Goal: Communication & Community: Share content

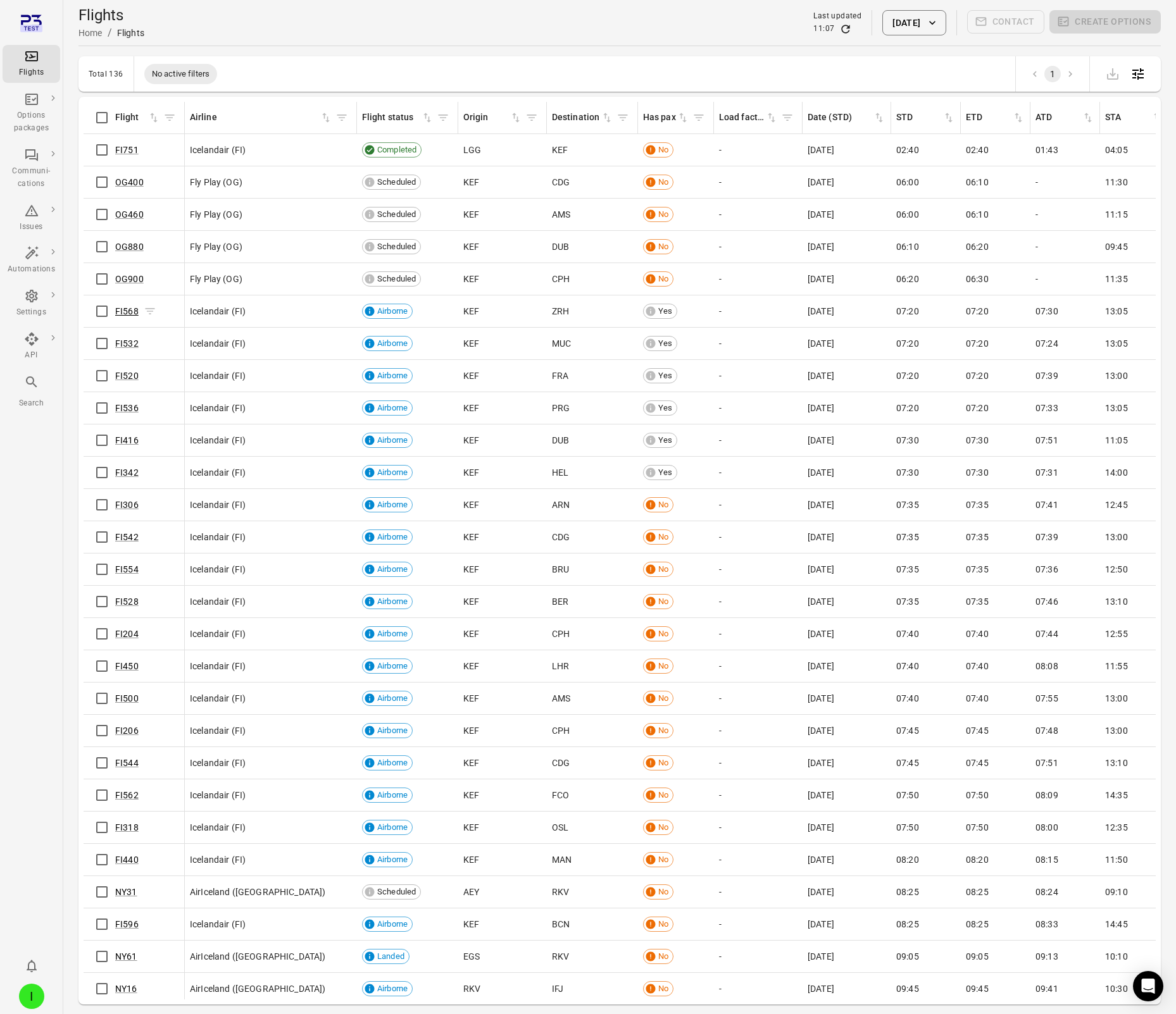
click at [129, 312] on link "FI568" at bounding box center [126, 311] width 23 height 11
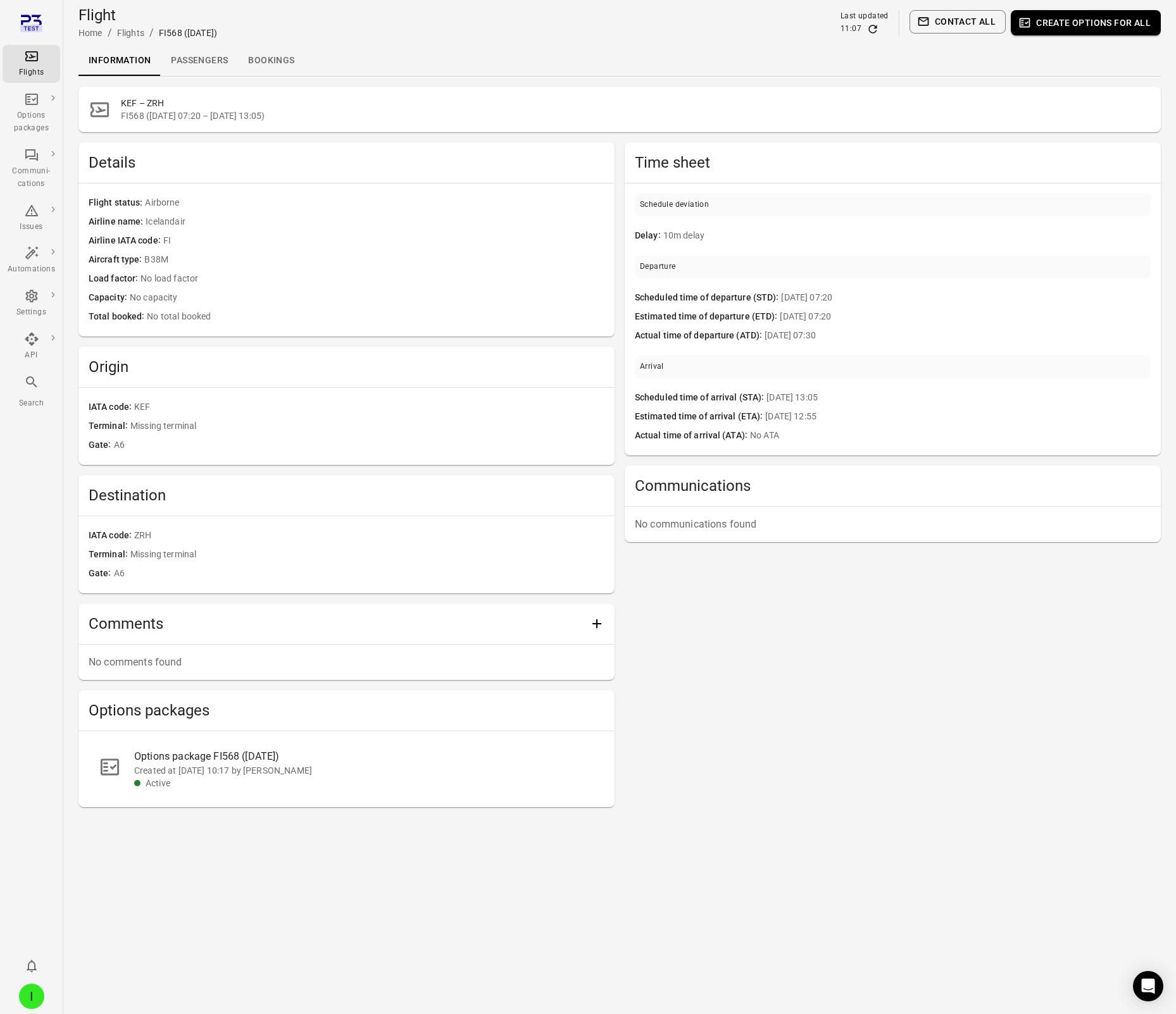
click at [417, 49] on div "Information Passengers Bookings" at bounding box center [620, 61] width 1082 height 31
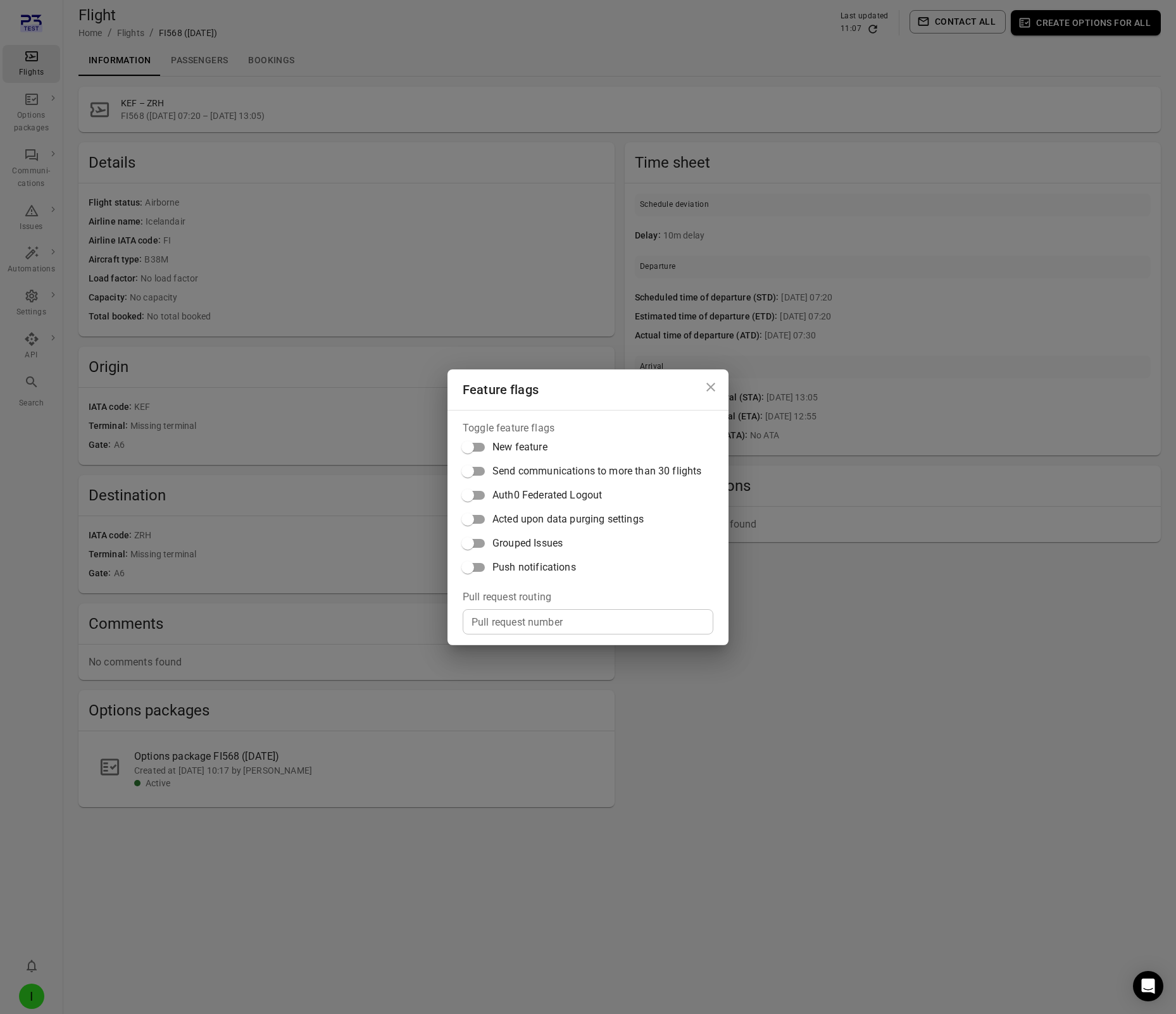
click at [544, 572] on span "Push notifications" at bounding box center [534, 567] width 83 height 15
drag, startPoint x: 406, startPoint y: 68, endPoint x: 376, endPoint y: 81, distance: 32.7
click at [399, 74] on div "Feature flags Toggle feature flags New feature Send communications to more than…" at bounding box center [588, 507] width 1176 height 1014
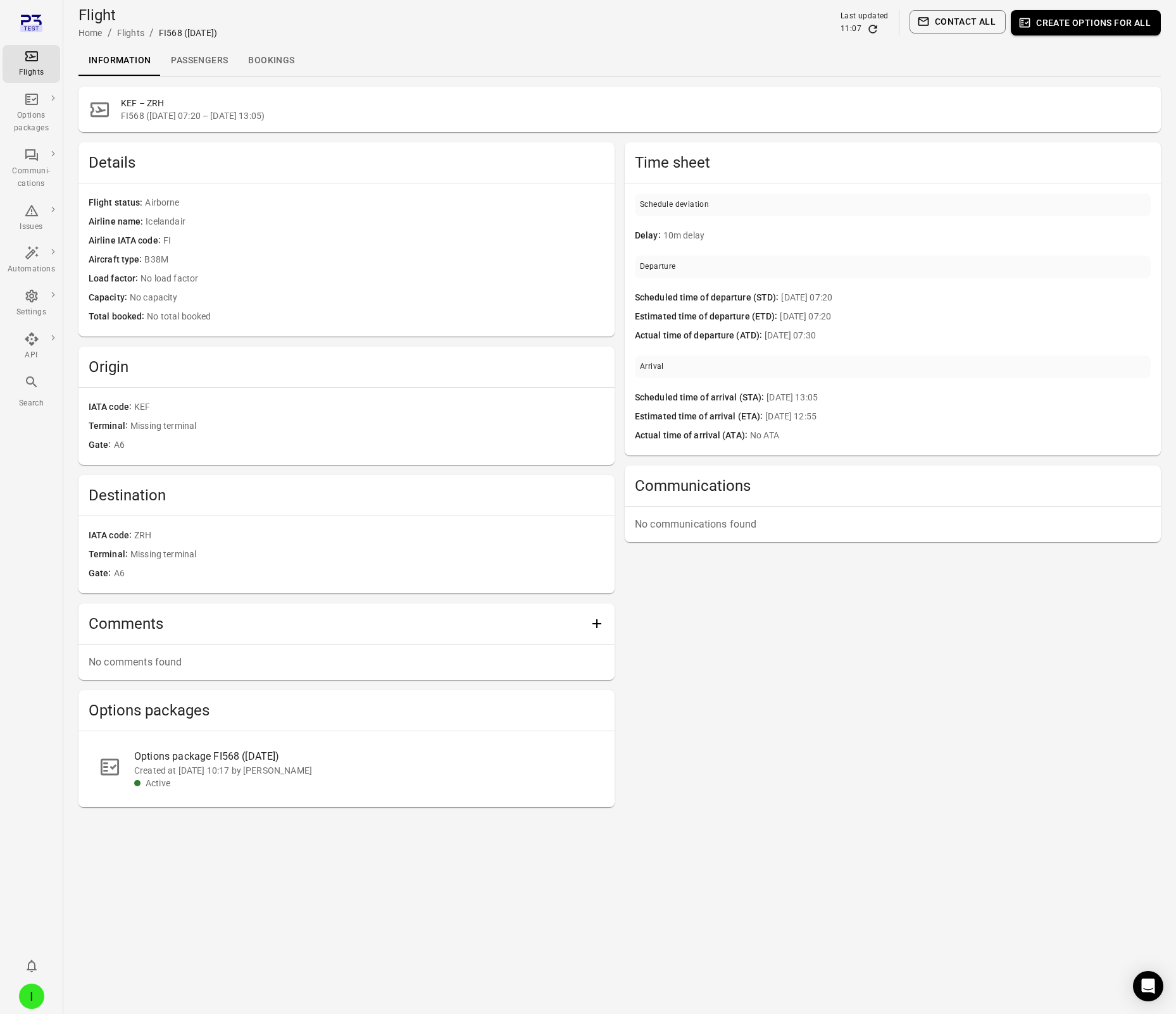
drag, startPoint x: 184, startPoint y: 64, endPoint x: 188, endPoint y: 82, distance: 18.4
click at [184, 64] on link "Passengers" at bounding box center [199, 61] width 77 height 31
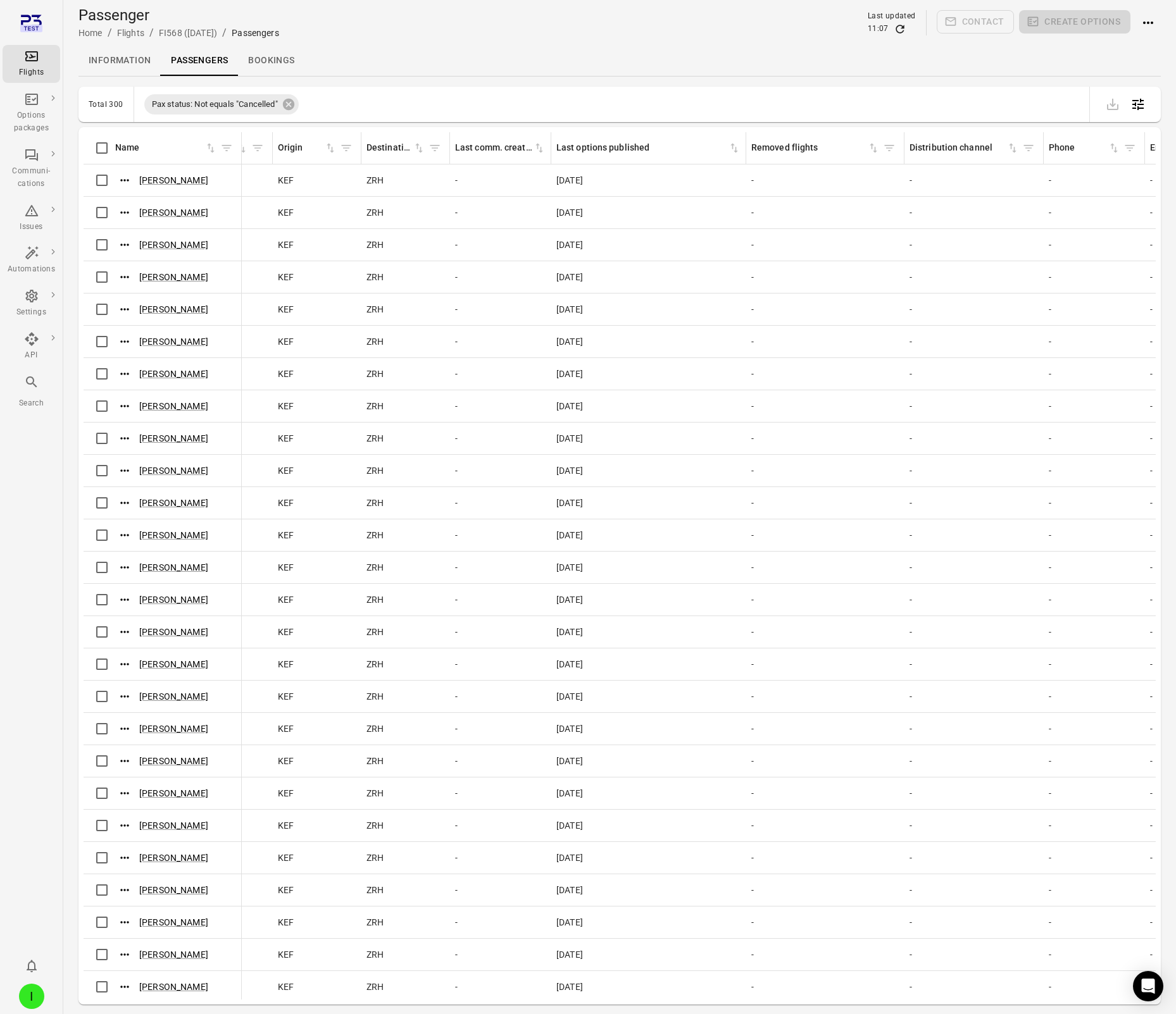
scroll to position [0, 56]
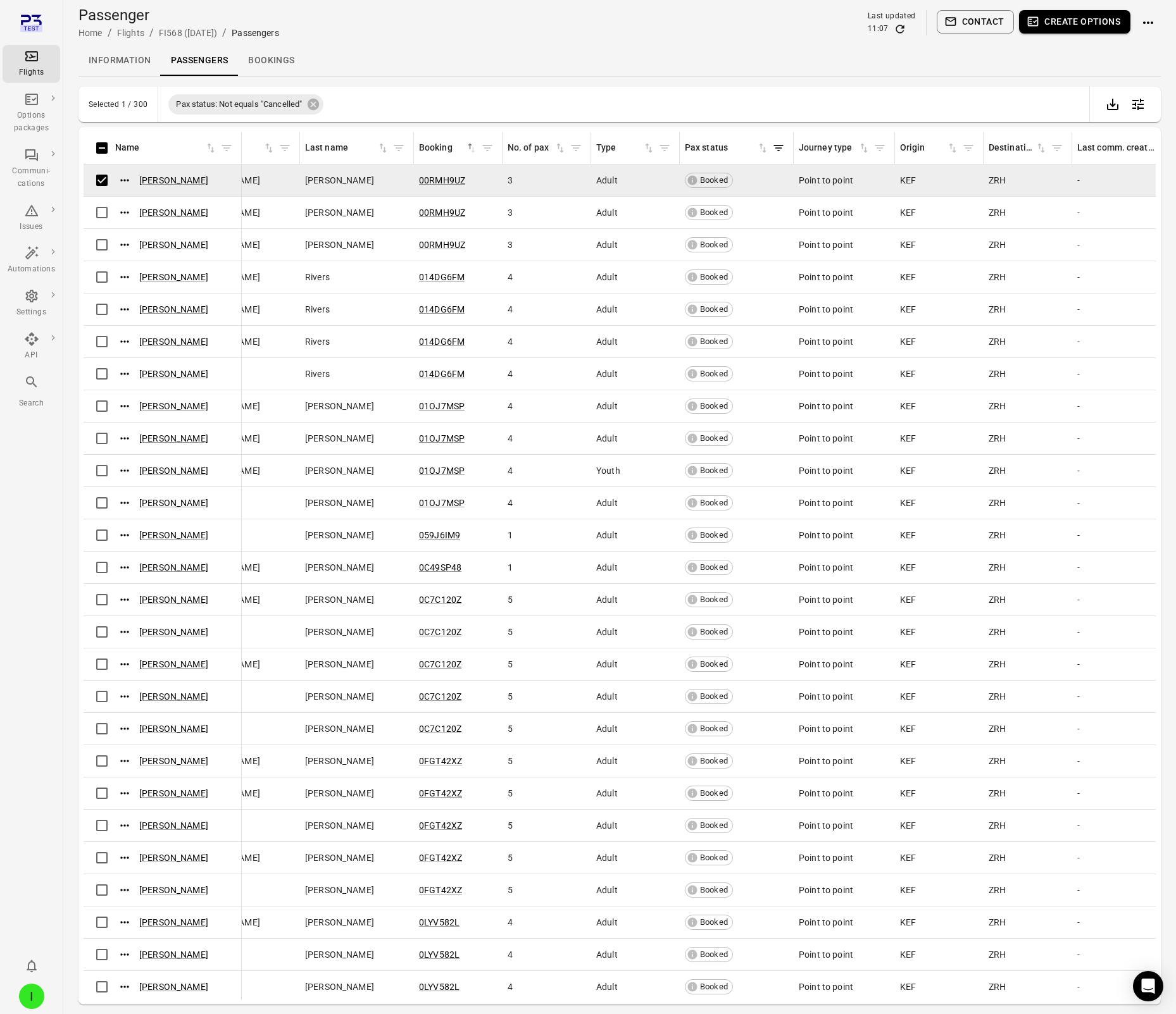
click at [958, 19] on button "Contact" at bounding box center [975, 22] width 78 height 23
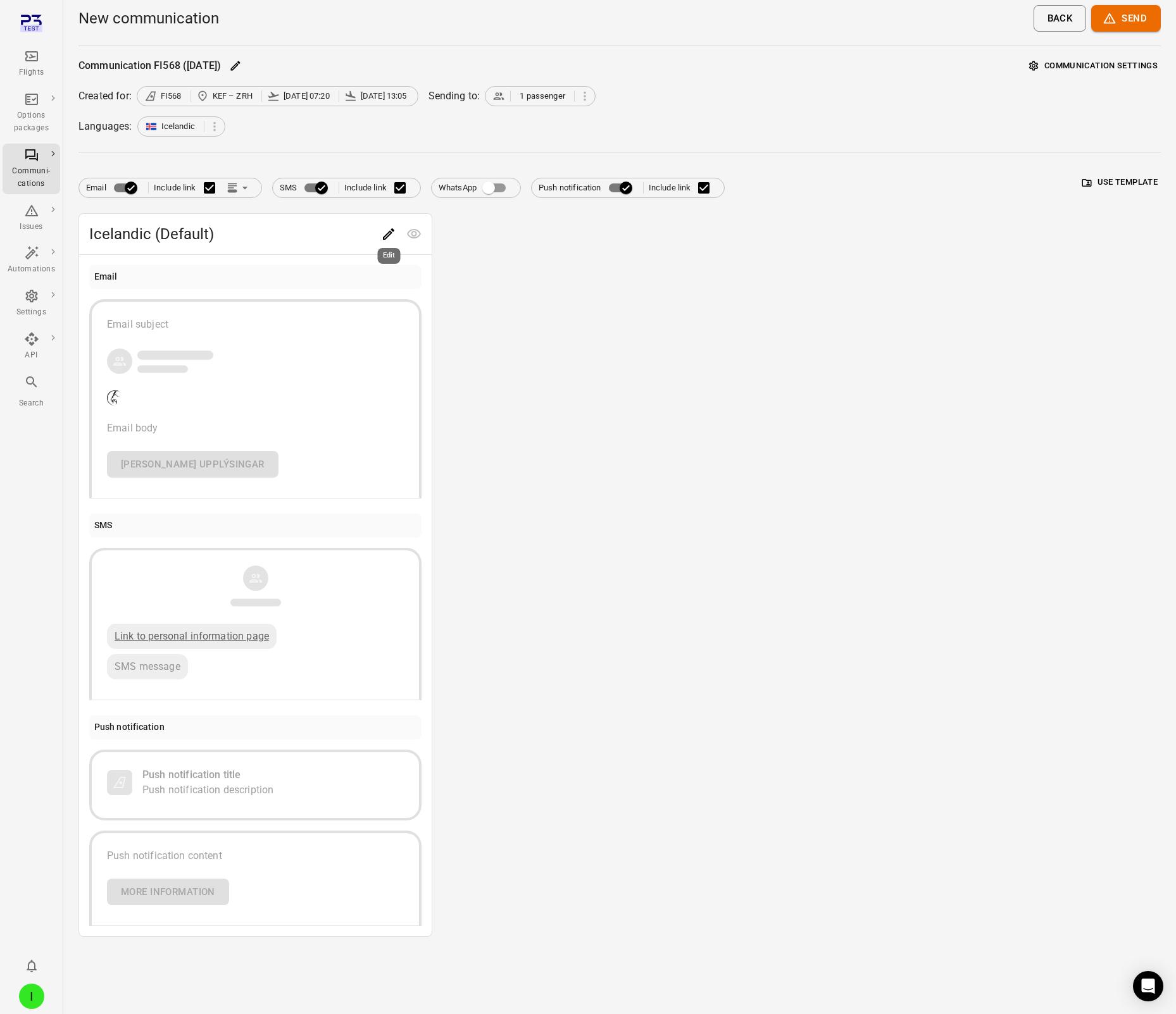
click at [388, 235] on icon "Edit" at bounding box center [388, 234] width 11 height 11
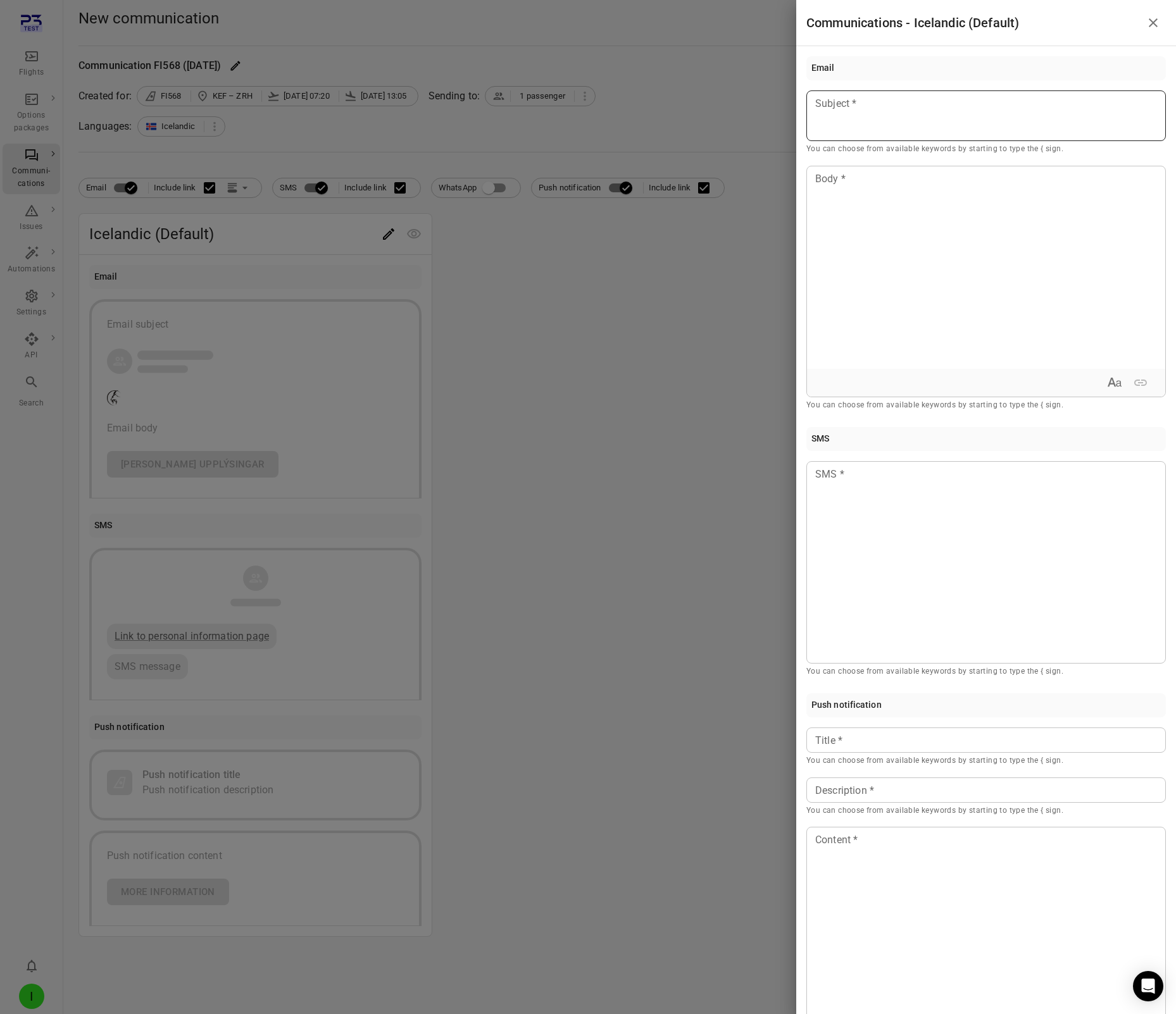
click at [874, 104] on p at bounding box center [985, 104] width 341 height 15
click at [865, 207] on div at bounding box center [985, 268] width 358 height 202
click at [894, 515] on div at bounding box center [986, 562] width 359 height 202
click at [889, 737] on p at bounding box center [985, 741] width 341 height 15
click at [879, 801] on div at bounding box center [986, 790] width 359 height 25
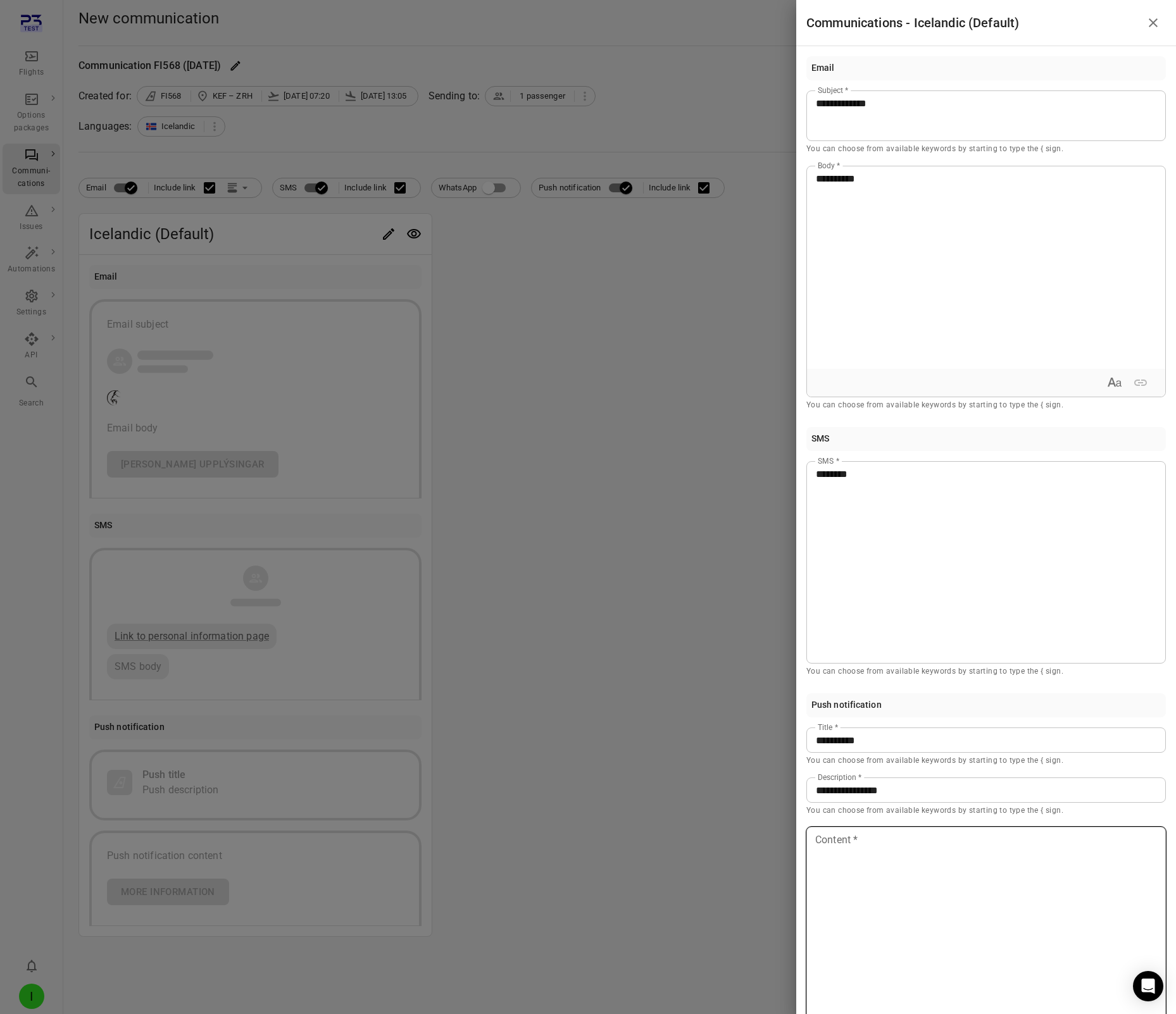
click at [876, 885] on div at bounding box center [985, 928] width 358 height 202
click at [930, 109] on p "**********" at bounding box center [985, 104] width 341 height 15
drag, startPoint x: 878, startPoint y: 103, endPoint x: 906, endPoint y: 102, distance: 28.0
click at [906, 102] on p "**********" at bounding box center [985, 104] width 341 height 15
copy span "***"
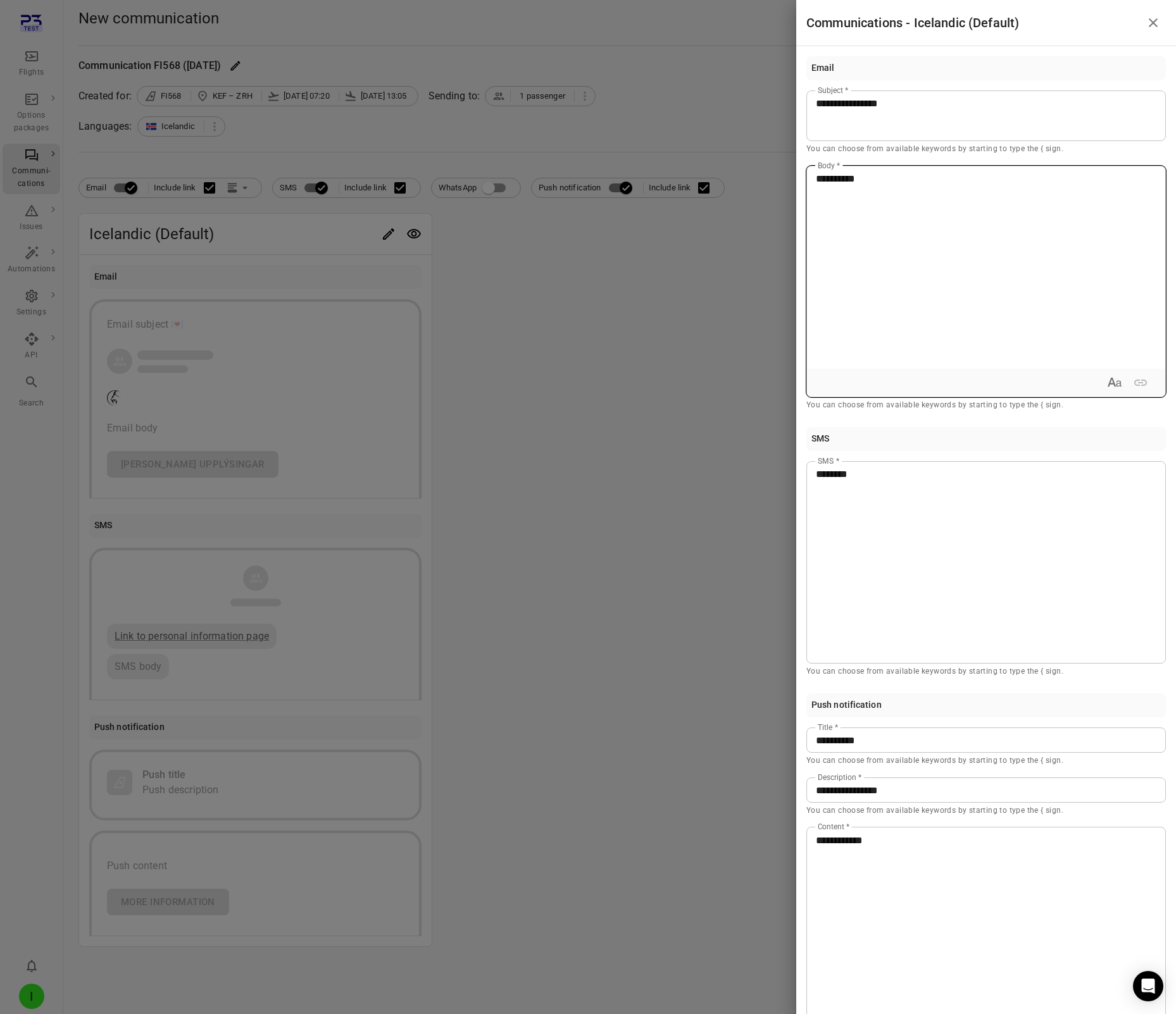
click at [917, 188] on div "**********" at bounding box center [985, 268] width 358 height 202
click at [890, 474] on p "********" at bounding box center [985, 474] width 341 height 15
click at [898, 737] on p "**********" at bounding box center [985, 741] width 341 height 15
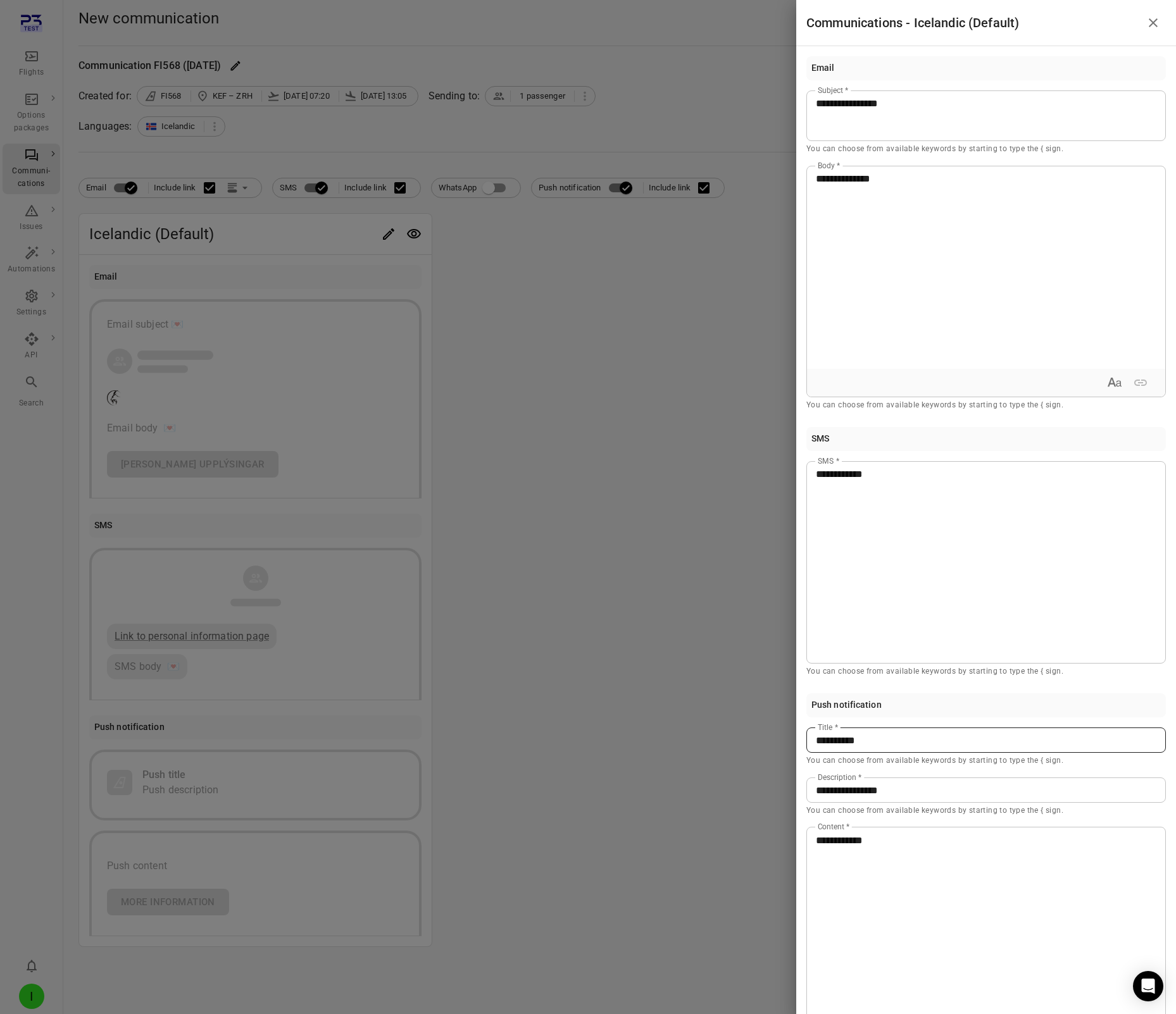
click at [898, 737] on p "**********" at bounding box center [985, 741] width 341 height 15
click at [895, 783] on div "**********" at bounding box center [986, 790] width 359 height 25
click at [897, 815] on p "You can choose from available keywords by starting to type the { sign." at bounding box center [986, 811] width 359 height 13
click at [901, 798] on p "**********" at bounding box center [985, 791] width 341 height 15
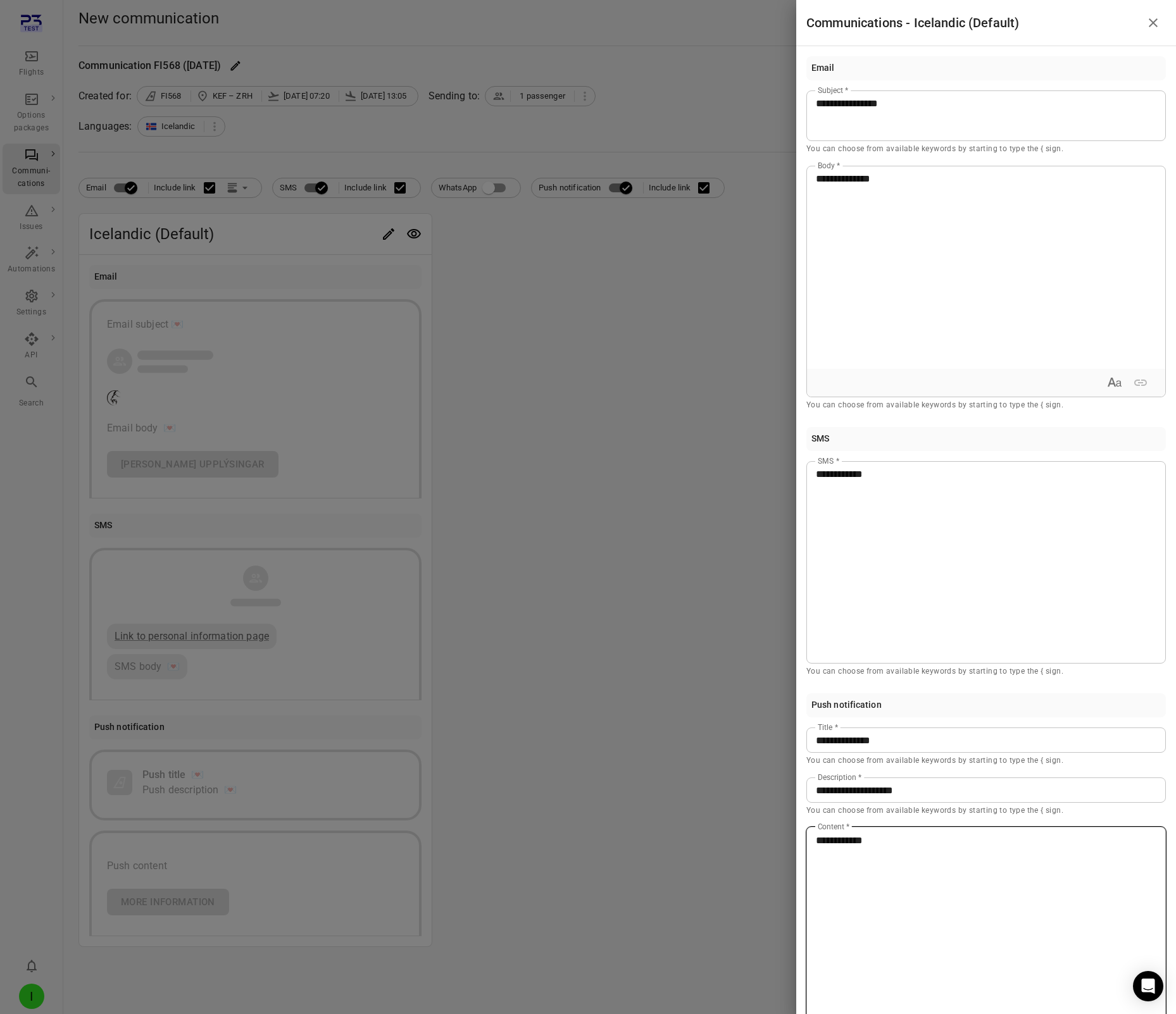
click at [901, 846] on p "**********" at bounding box center [985, 840] width 341 height 15
click at [531, 644] on div at bounding box center [588, 507] width 1176 height 1014
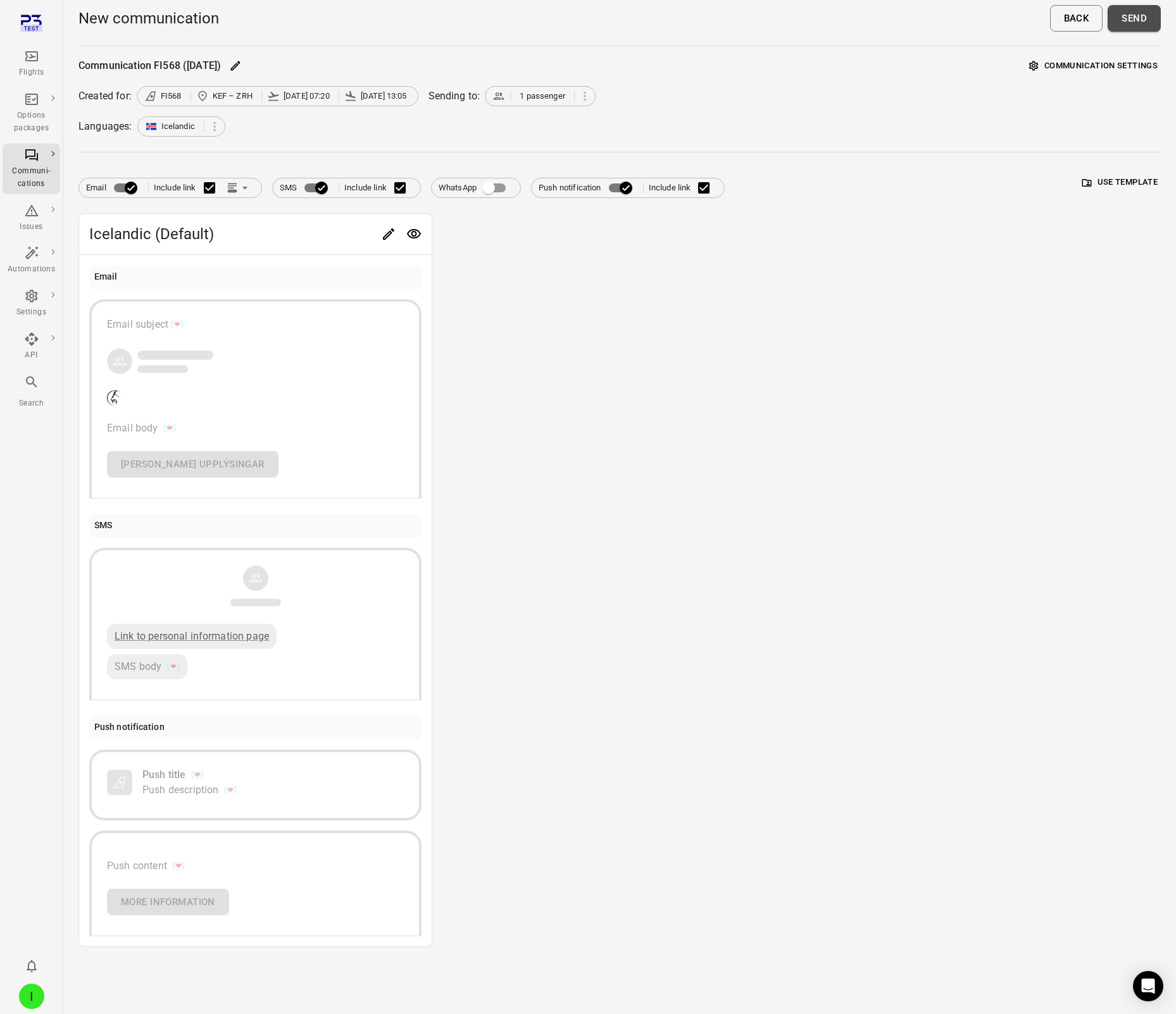
click at [1149, 26] on button "Send" at bounding box center [1134, 18] width 53 height 27
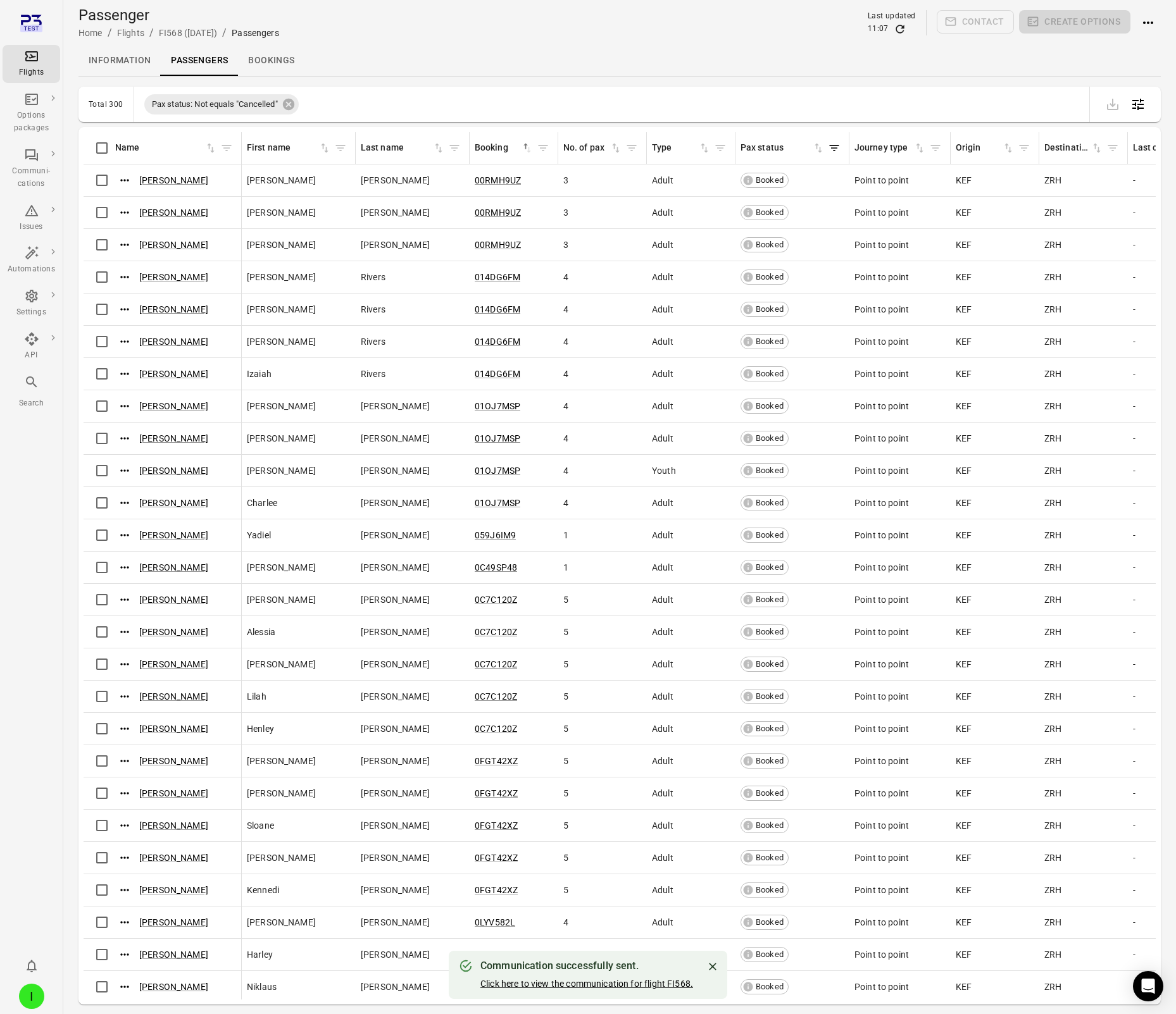
click at [527, 981] on link "Click here to view the communication for flight FI568." at bounding box center [586, 983] width 213 height 11
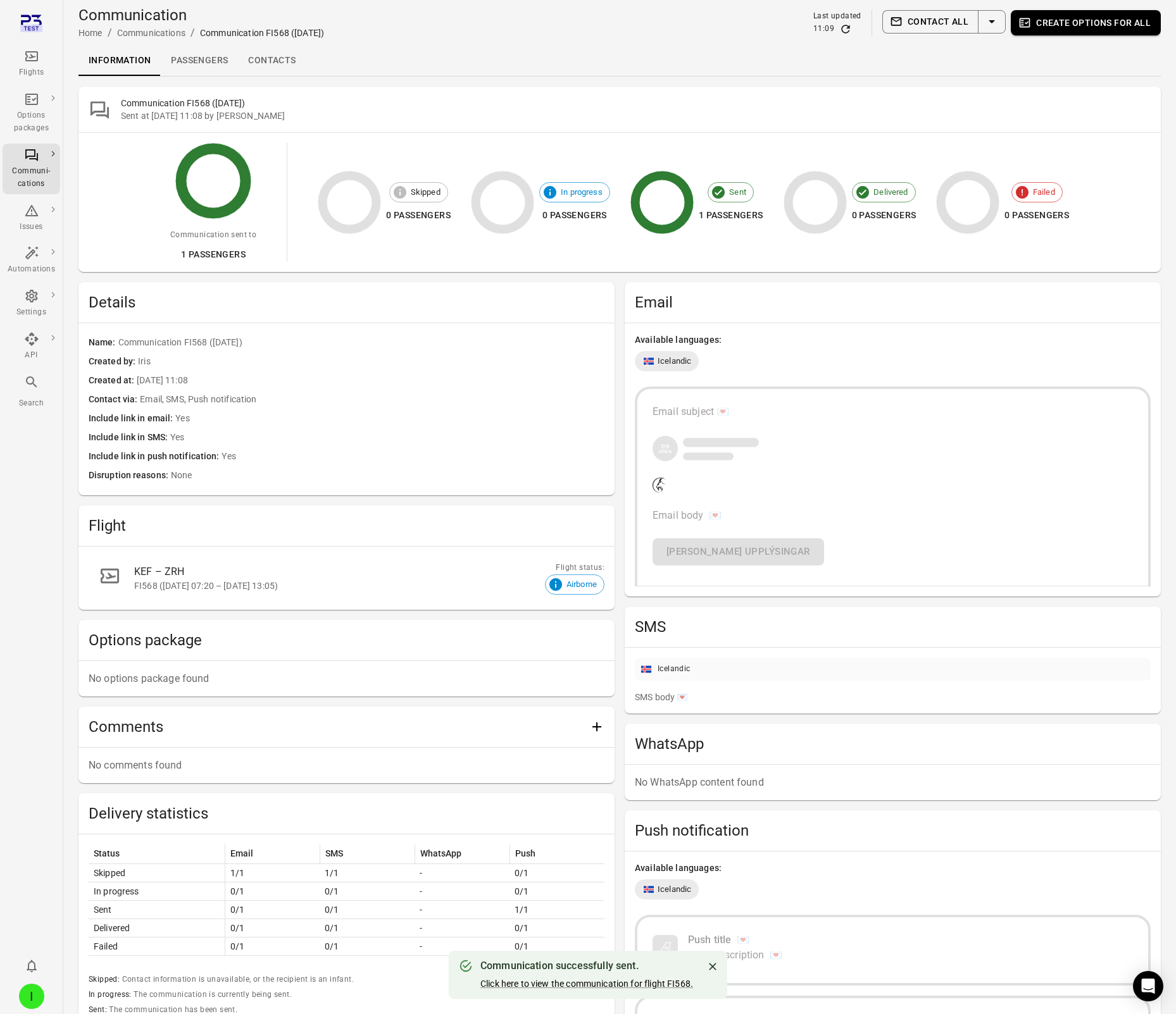
scroll to position [2, 0]
click at [848, 27] on icon "Refresh data" at bounding box center [845, 28] width 13 height 13
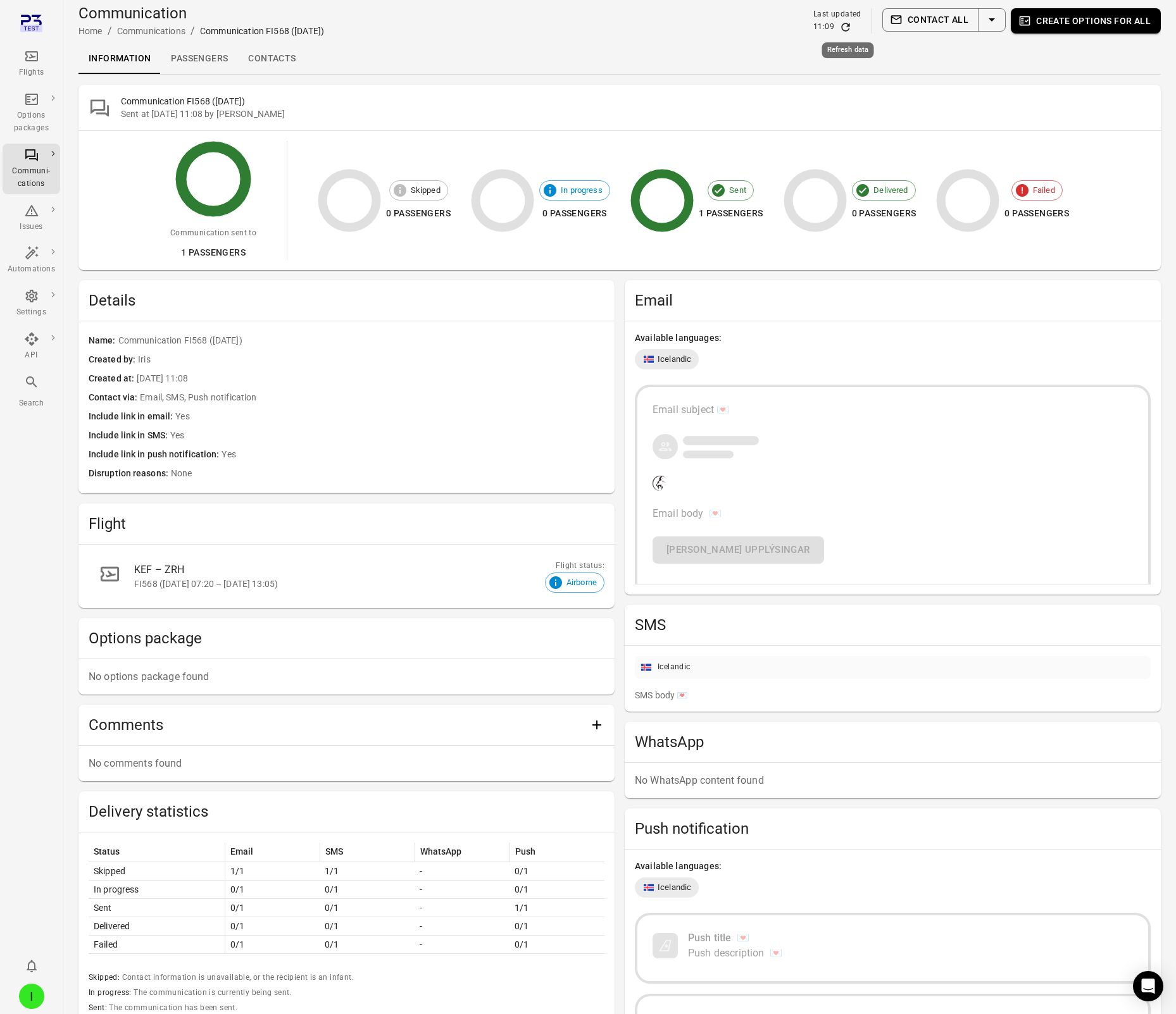
scroll to position [1, 0]
click at [848, 27] on icon "Refresh data" at bounding box center [845, 28] width 8 height 8
click at [214, 61] on link "Passengers" at bounding box center [199, 61] width 77 height 31
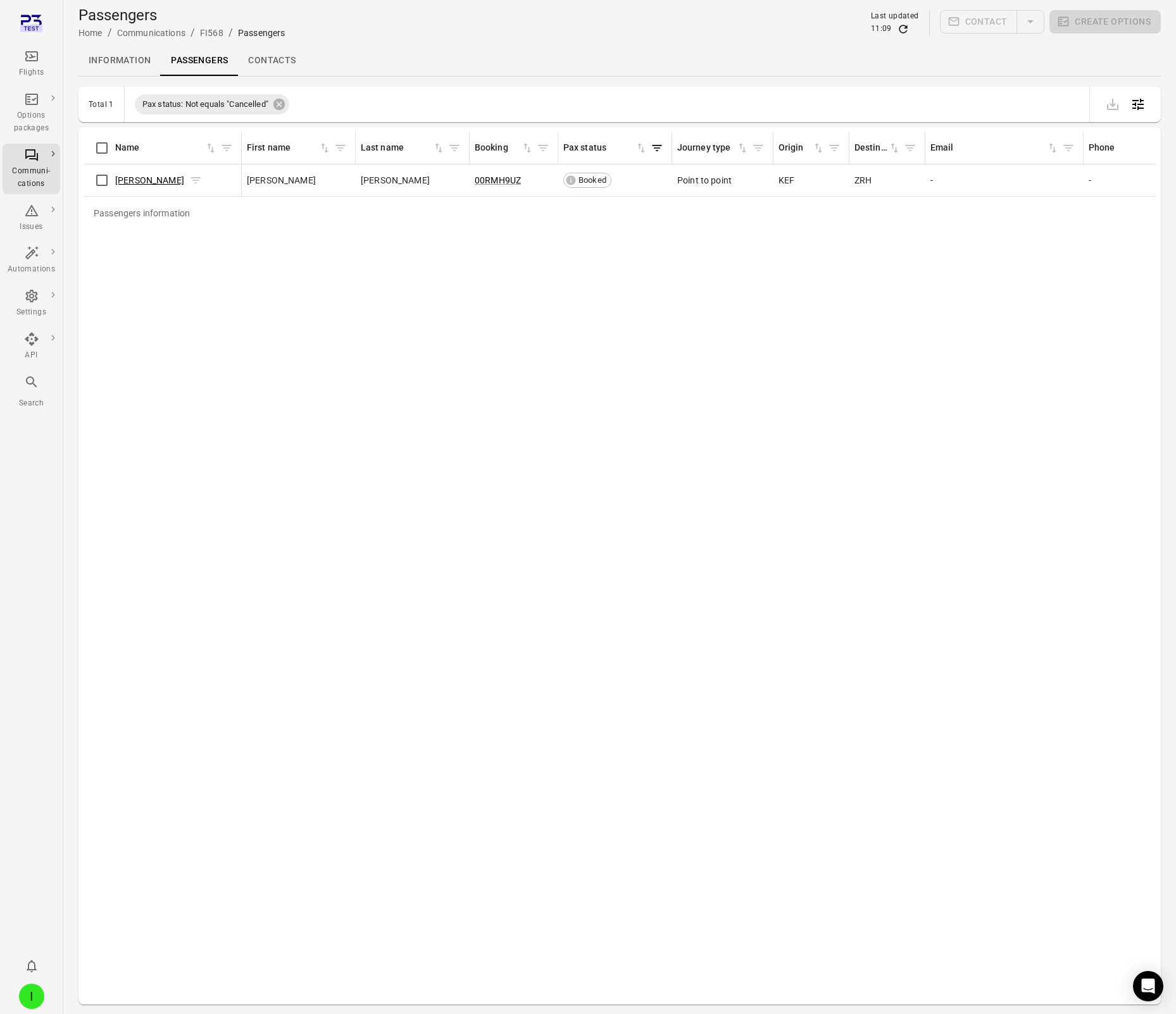
click at [116, 180] on link "[PERSON_NAME]" at bounding box center [149, 180] width 69 height 11
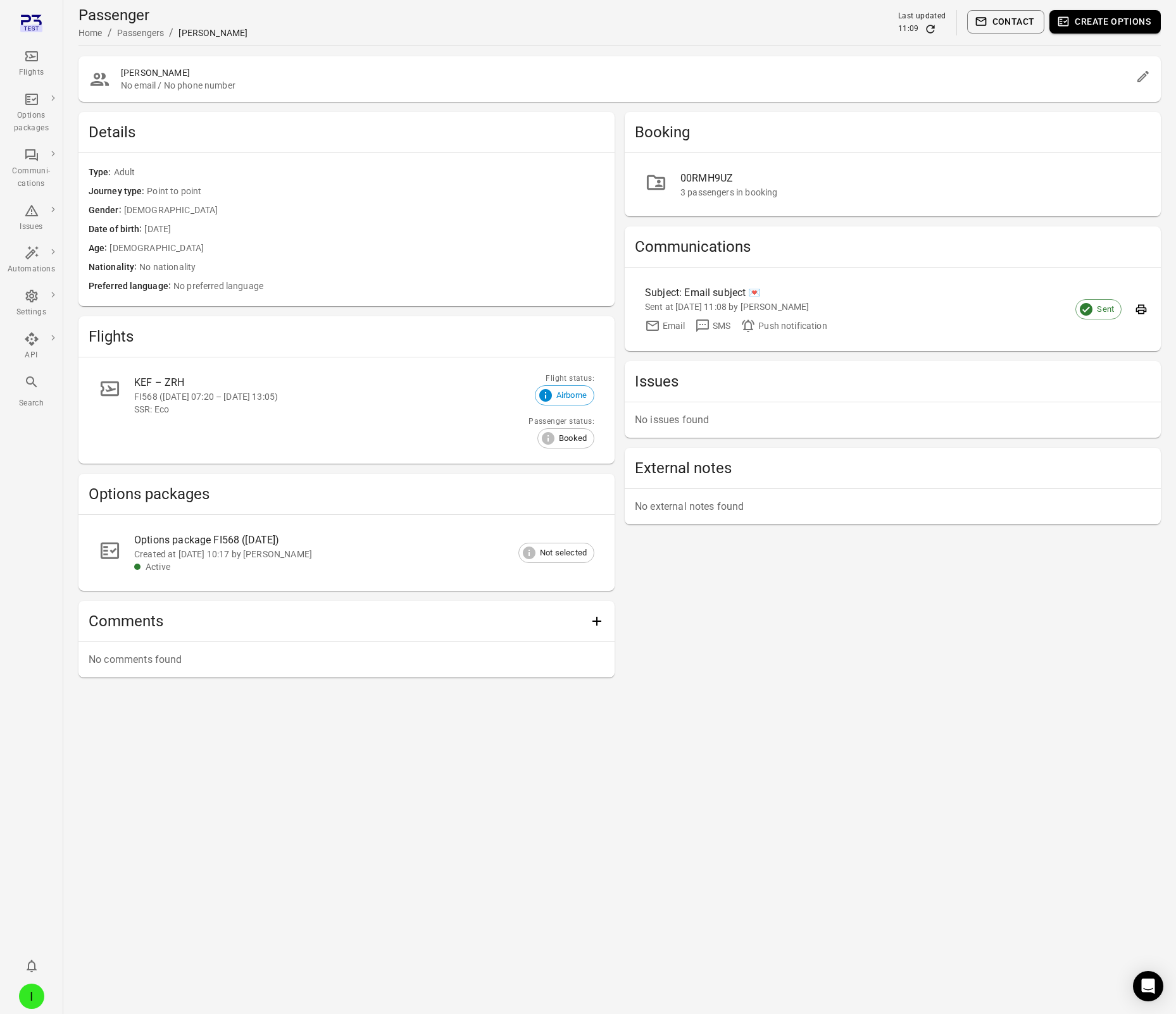
click at [1013, 20] on button "Contact" at bounding box center [1005, 22] width 78 height 23
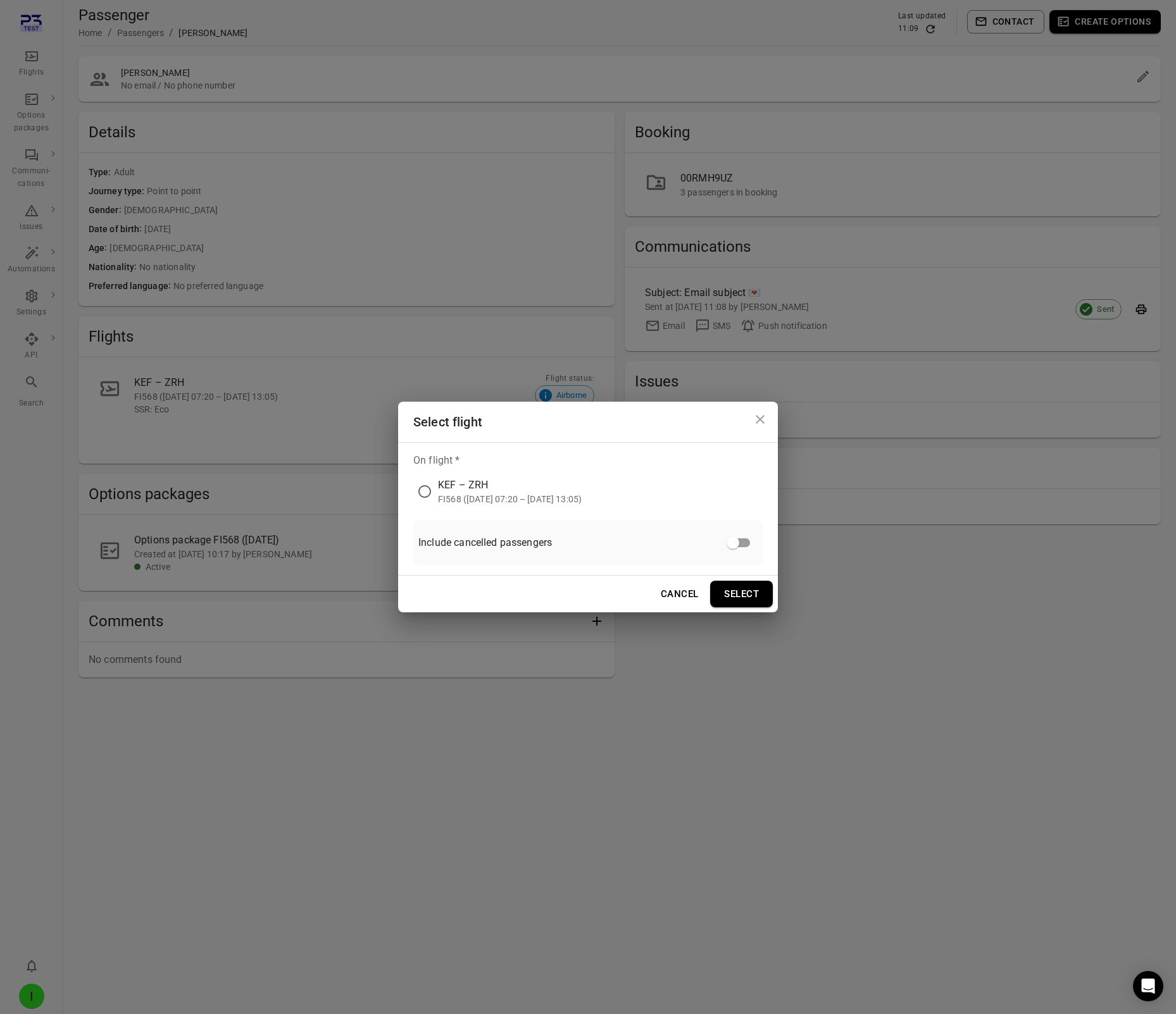
click at [748, 591] on button "Select" at bounding box center [741, 594] width 62 height 27
click at [438, 500] on div "FI568 ([DATE] 07:20 – [DATE] 13:05)" at bounding box center [510, 499] width 144 height 13
click at [741, 589] on button "Select" at bounding box center [741, 594] width 62 height 27
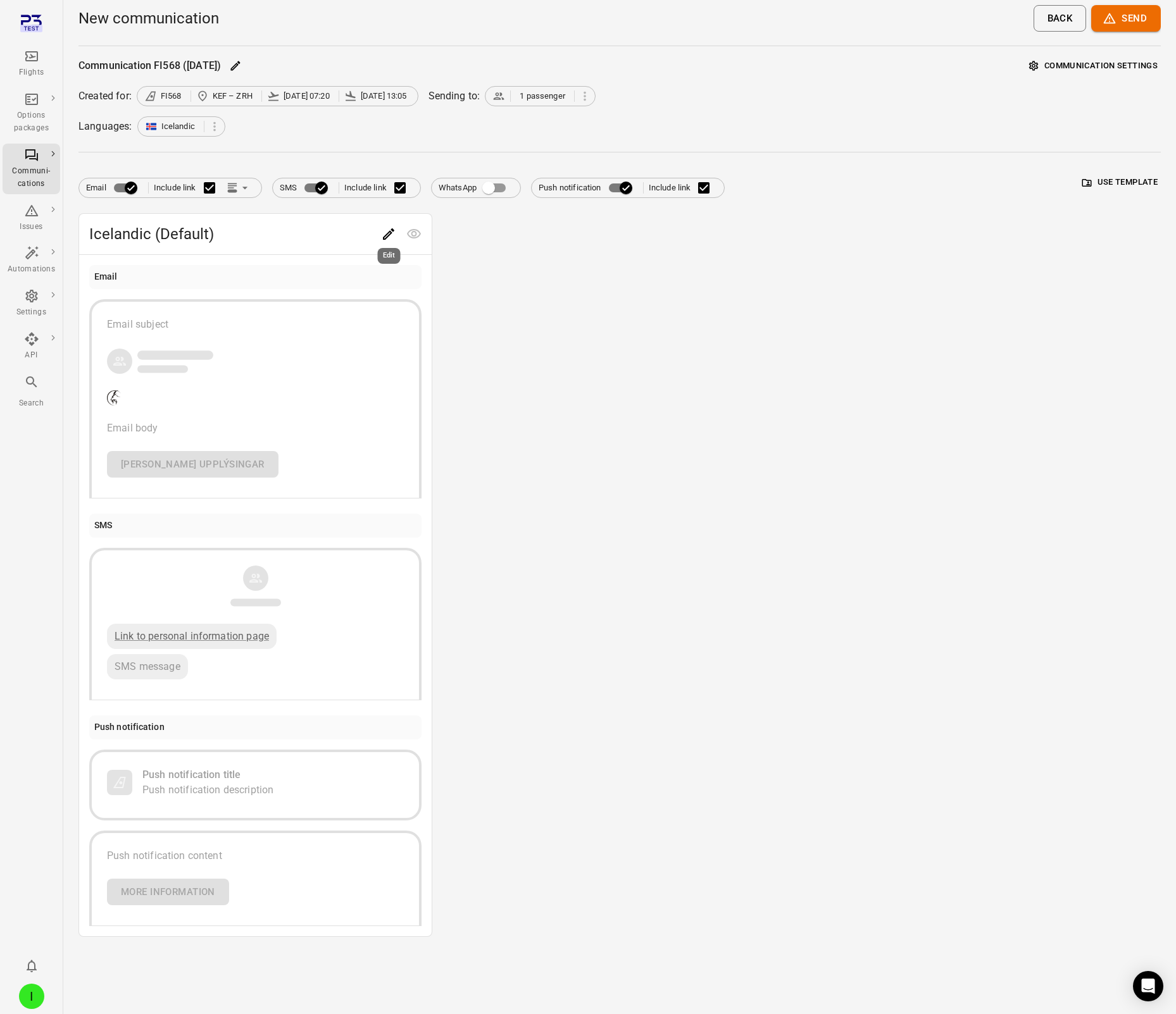
click at [381, 232] on icon "Edit" at bounding box center [388, 234] width 15 height 15
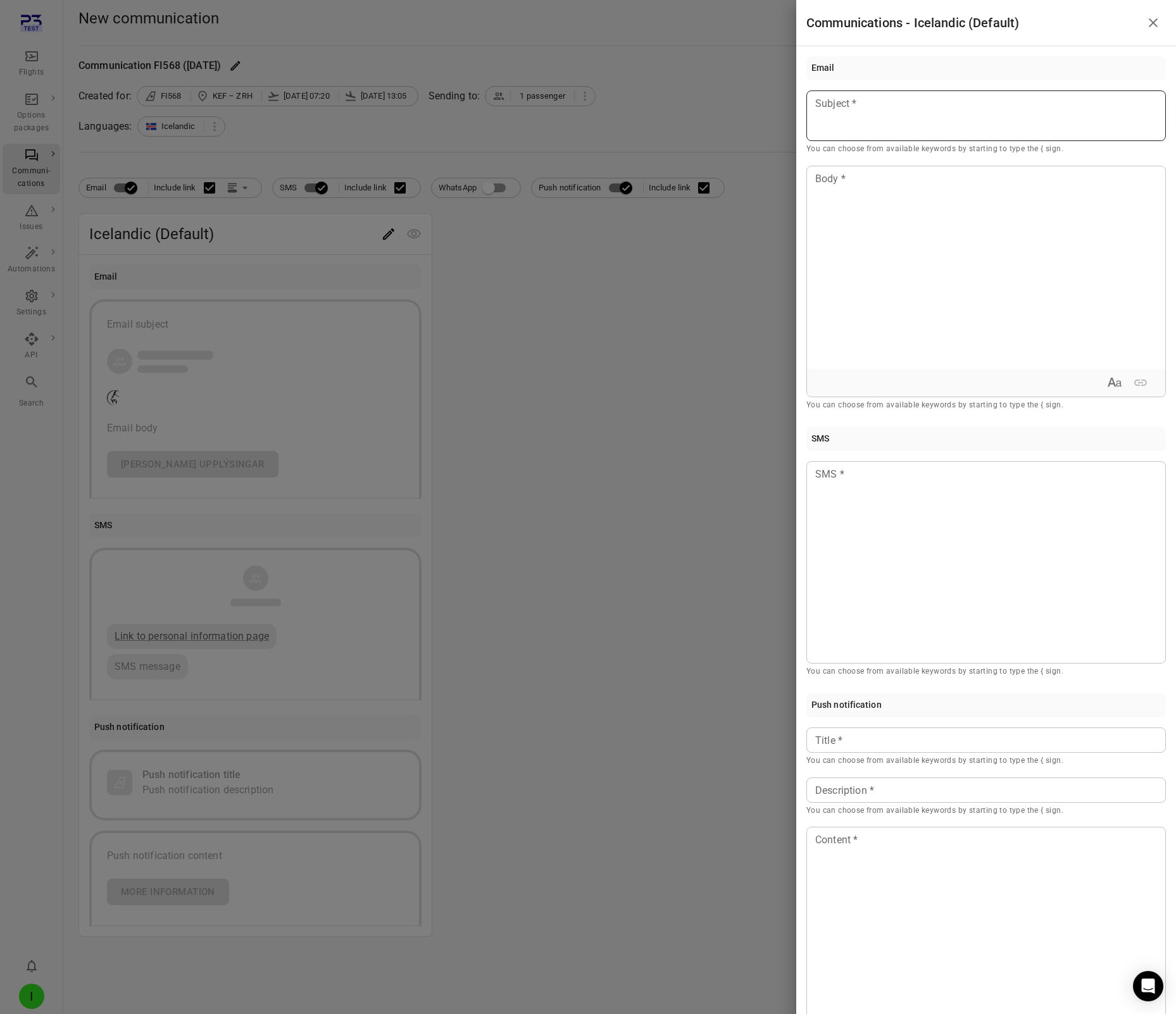
click at [912, 118] on div at bounding box center [986, 116] width 359 height 51
drag, startPoint x: 901, startPoint y: 106, endPoint x: 768, endPoint y: 105, distance: 133.0
click at [768, 105] on div "**********" at bounding box center [588, 507] width 1176 height 1014
copy span "**********"
click at [899, 745] on p at bounding box center [985, 741] width 341 height 15
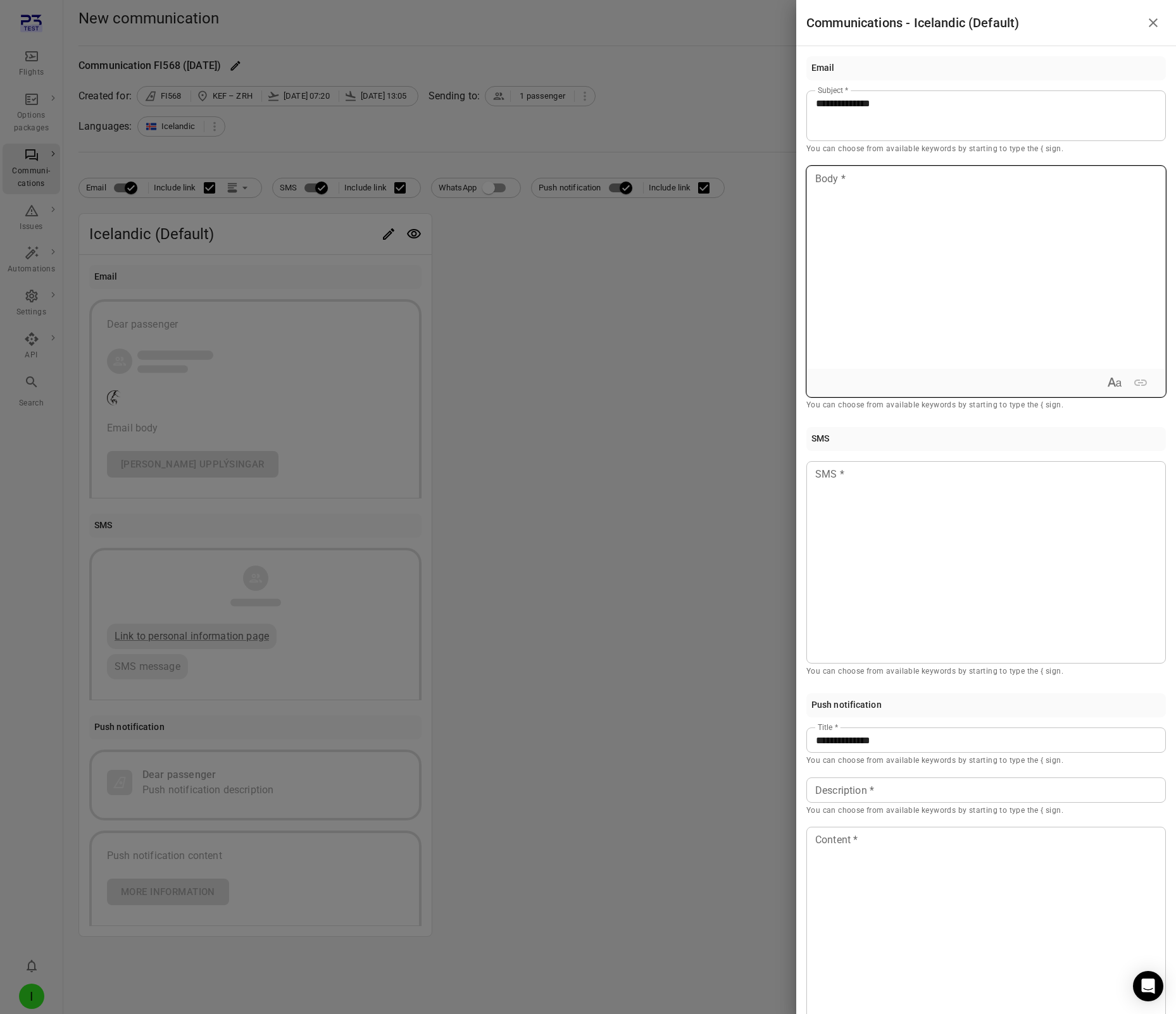
click at [868, 263] on div at bounding box center [985, 268] width 358 height 202
click at [825, 548] on div at bounding box center [986, 562] width 359 height 202
click at [820, 790] on div "Description Description * You can choose from available keywords by starting to…" at bounding box center [986, 797] width 359 height 40
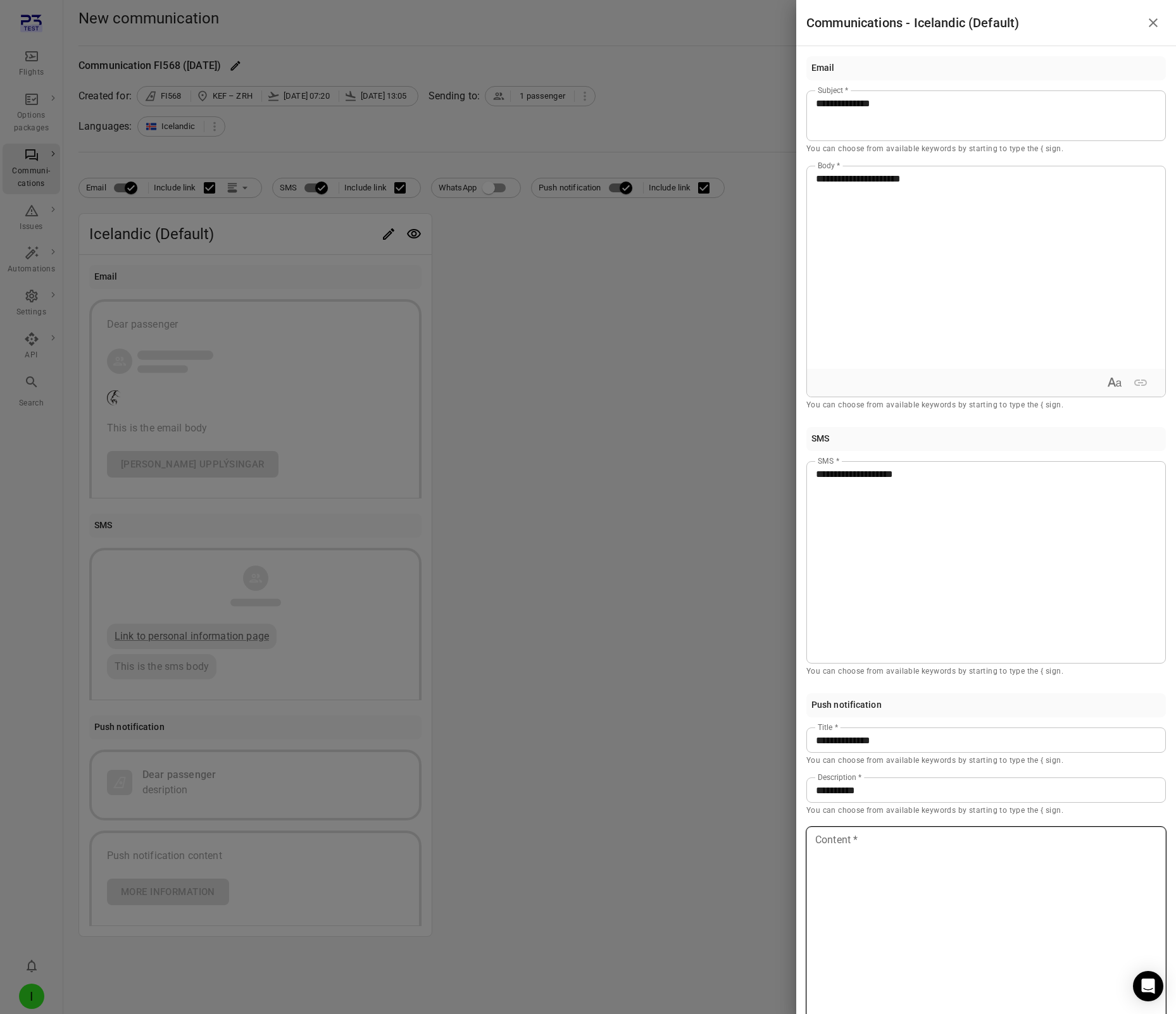
drag, startPoint x: 823, startPoint y: 945, endPoint x: 825, endPoint y: 935, distance: 10.2
click at [822, 944] on div at bounding box center [985, 928] width 358 height 202
click at [928, 126] on div "**********" at bounding box center [986, 116] width 359 height 51
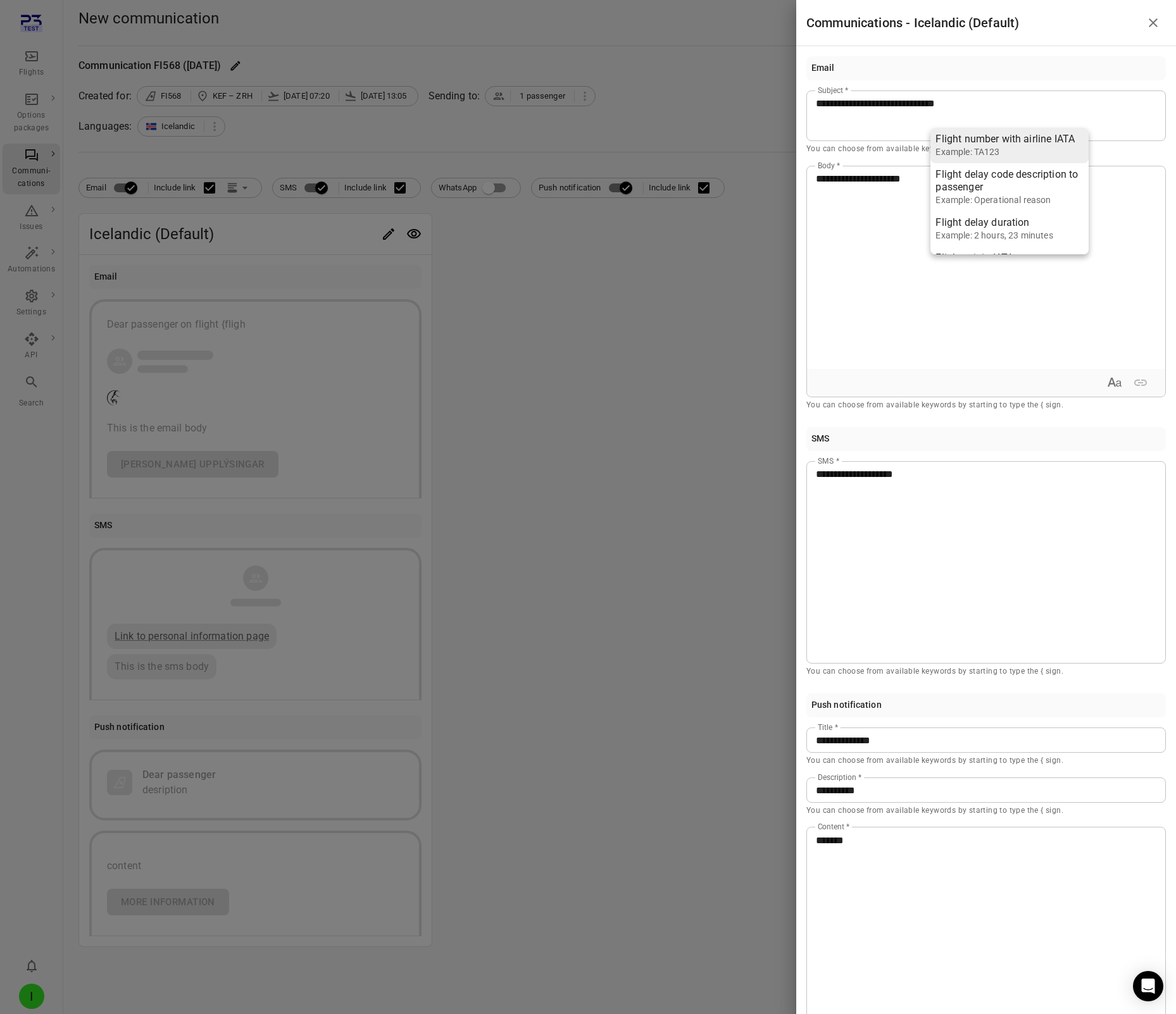
click at [970, 150] on div "Example: TA123" at bounding box center [1005, 152] width 139 height 13
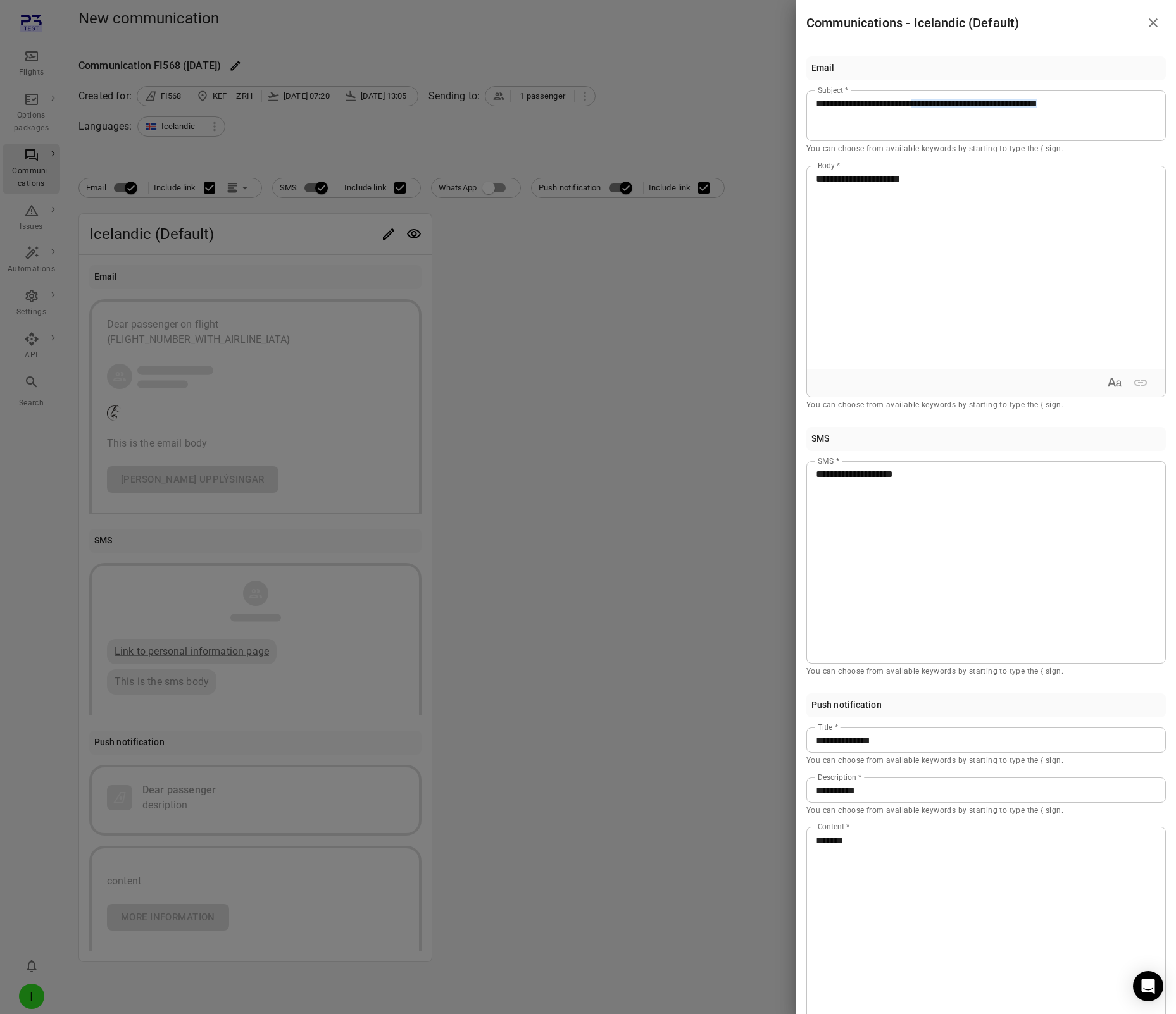
click at [663, 292] on div at bounding box center [588, 507] width 1176 height 1014
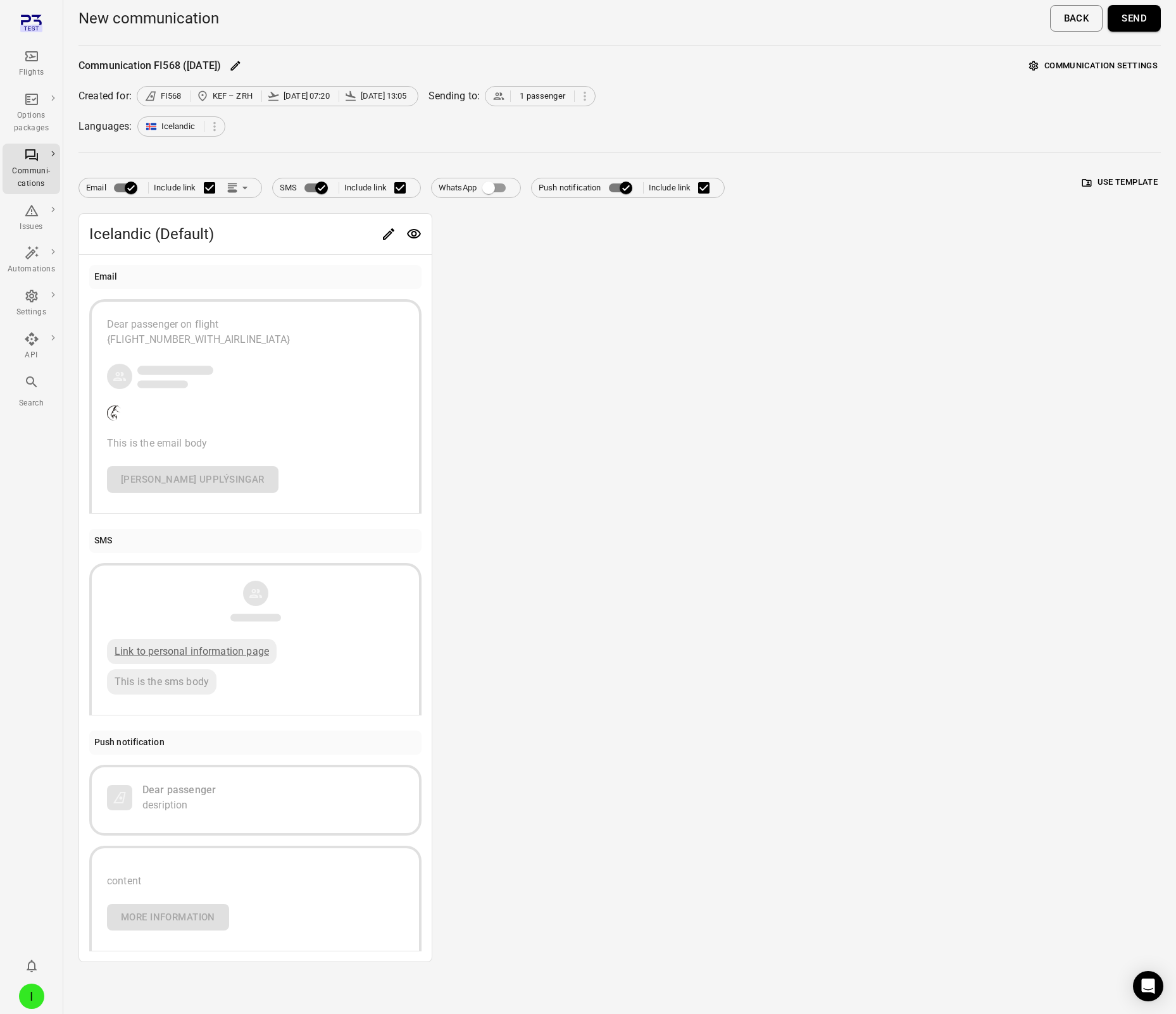
click at [1134, 17] on button "Send" at bounding box center [1134, 18] width 53 height 27
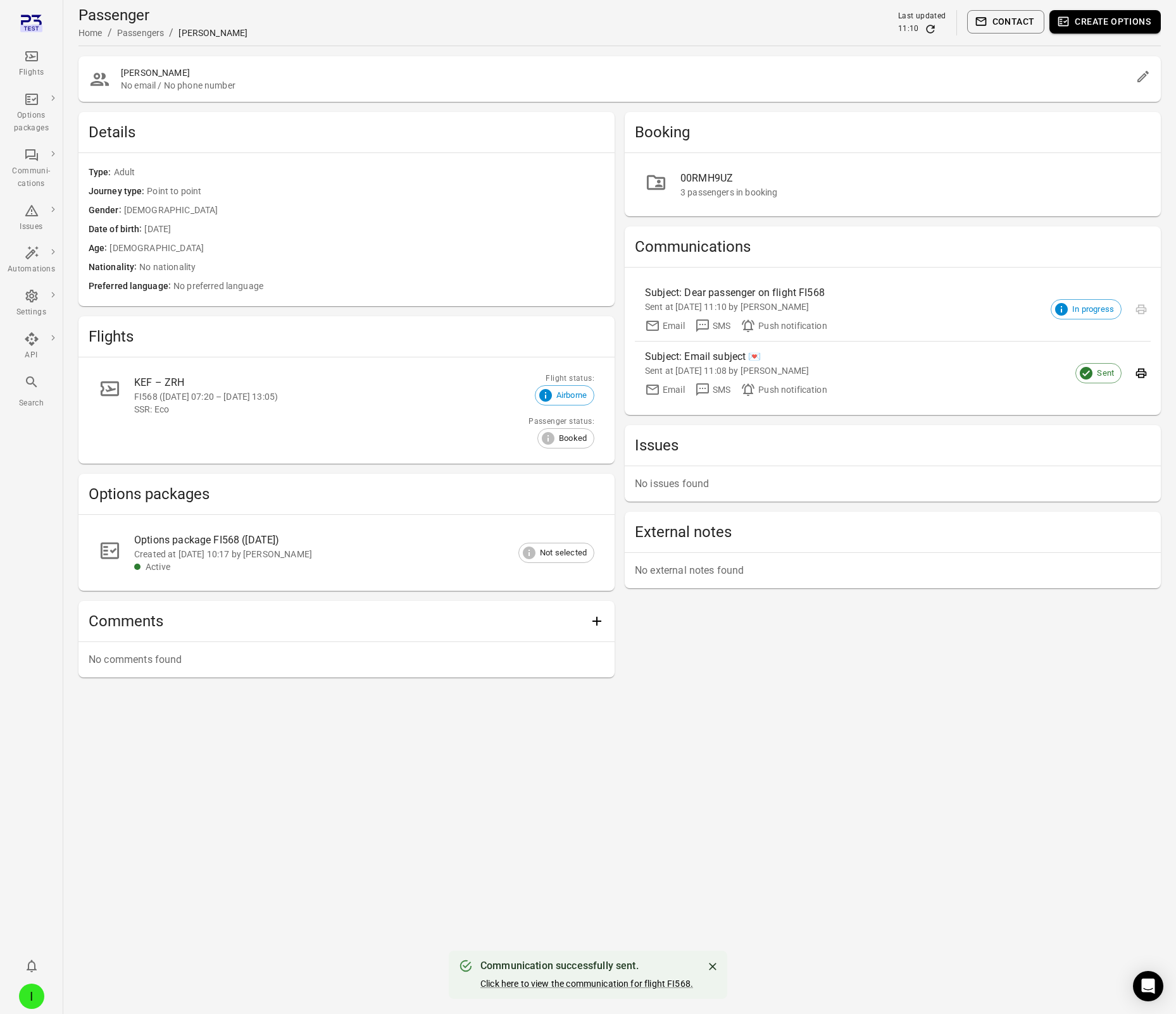
click at [932, 25] on icon "Refresh data" at bounding box center [930, 29] width 13 height 13
click at [929, 27] on icon "Refresh data" at bounding box center [930, 29] width 13 height 13
click at [1017, 22] on button "Contact" at bounding box center [1005, 22] width 78 height 23
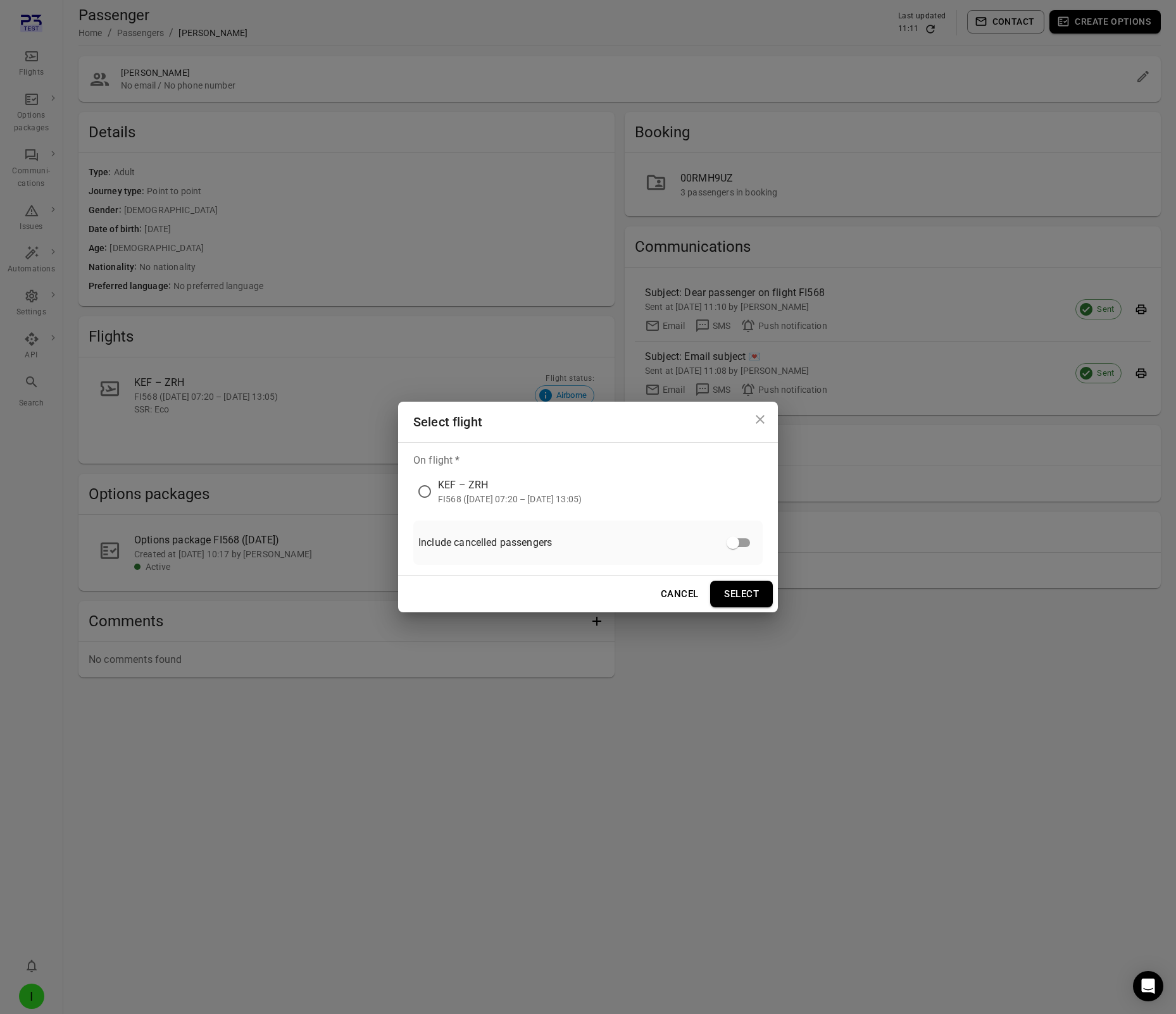
click at [550, 501] on div "FI568 ([DATE] 07:20 – [DATE] 13:05)" at bounding box center [510, 499] width 144 height 13
click at [722, 591] on button "Select" at bounding box center [741, 594] width 62 height 27
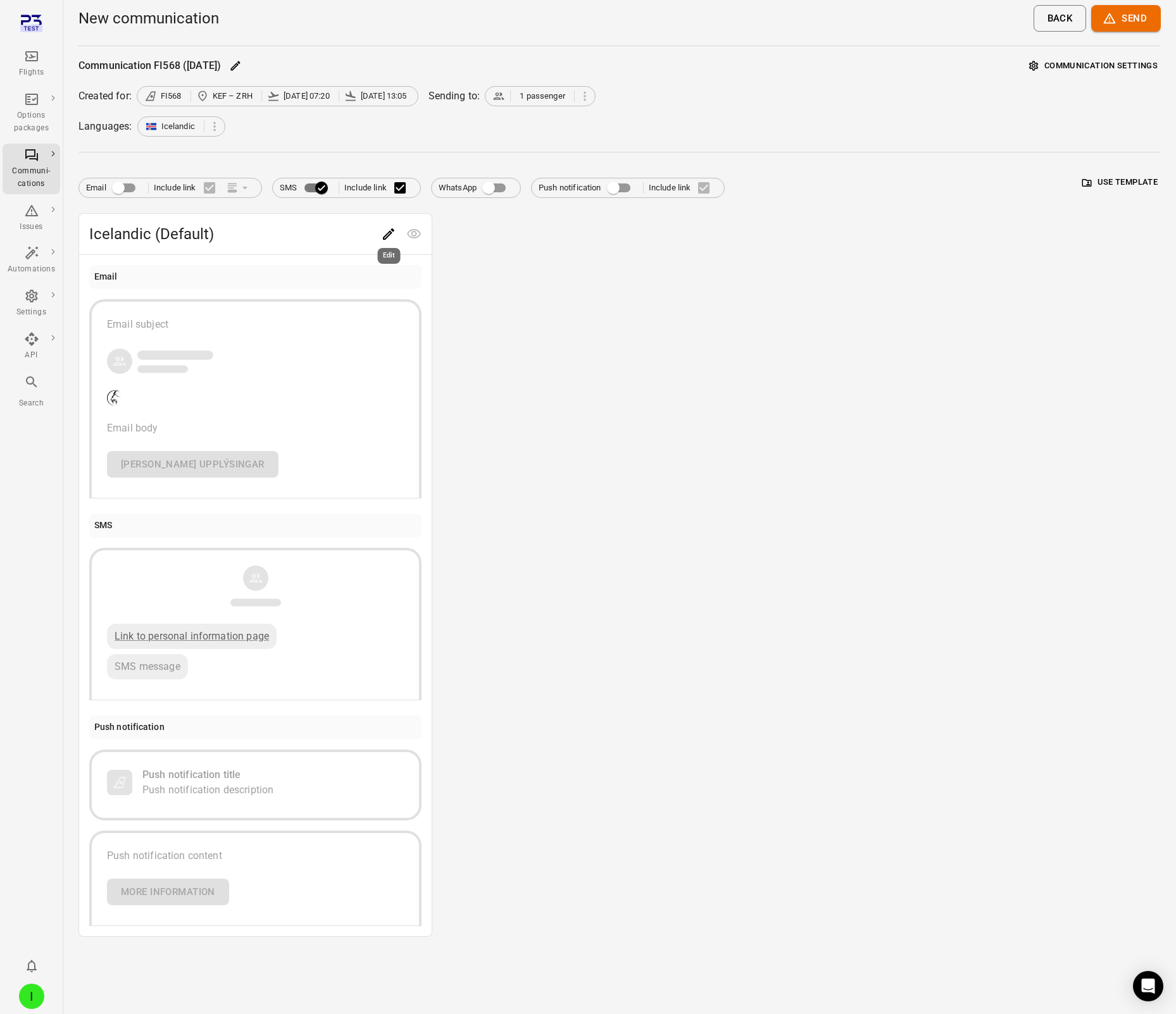
click at [380, 233] on button "Edit" at bounding box center [388, 234] width 25 height 25
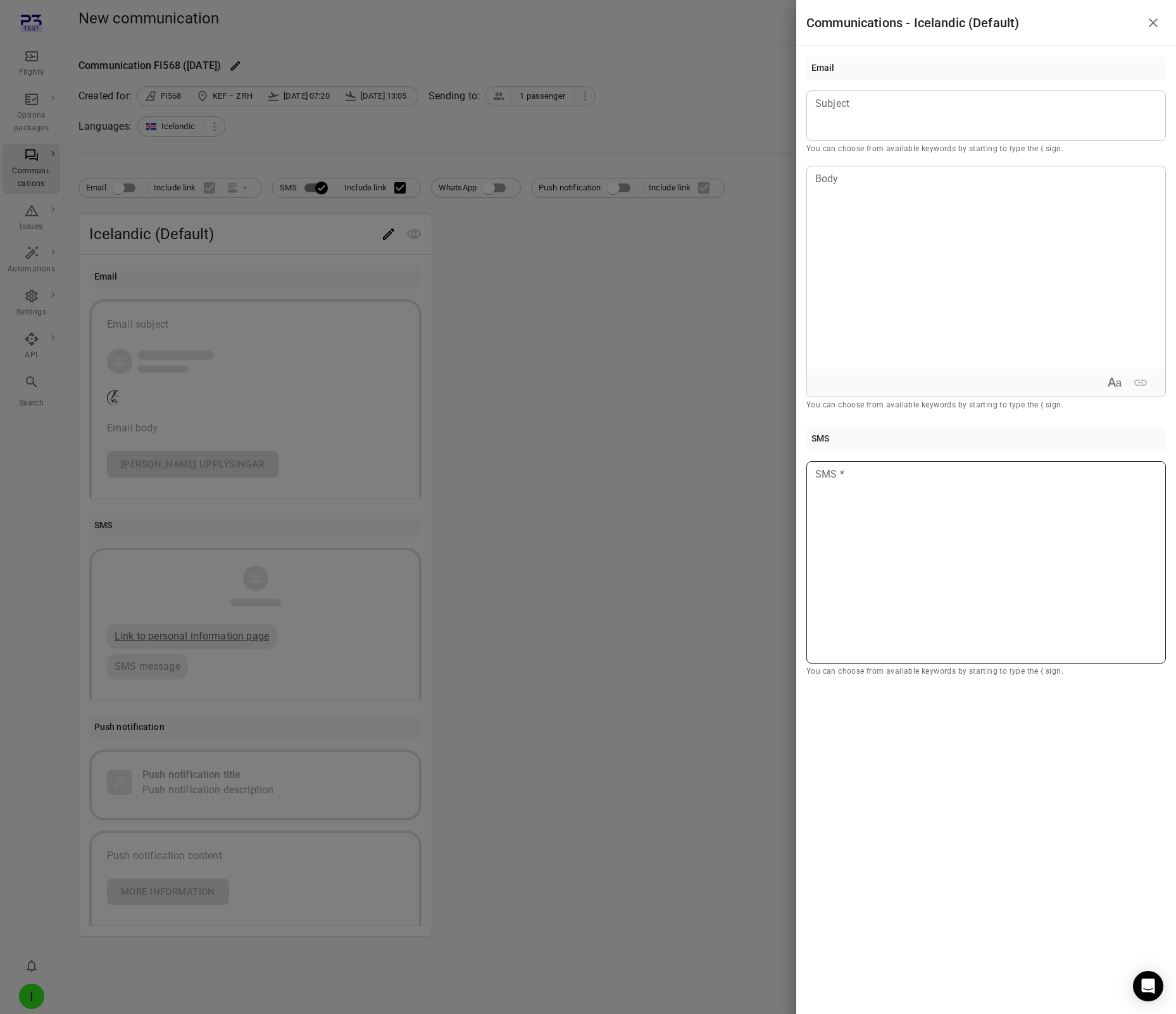
click at [849, 492] on div at bounding box center [986, 562] width 359 height 202
click at [600, 451] on div at bounding box center [588, 507] width 1176 height 1014
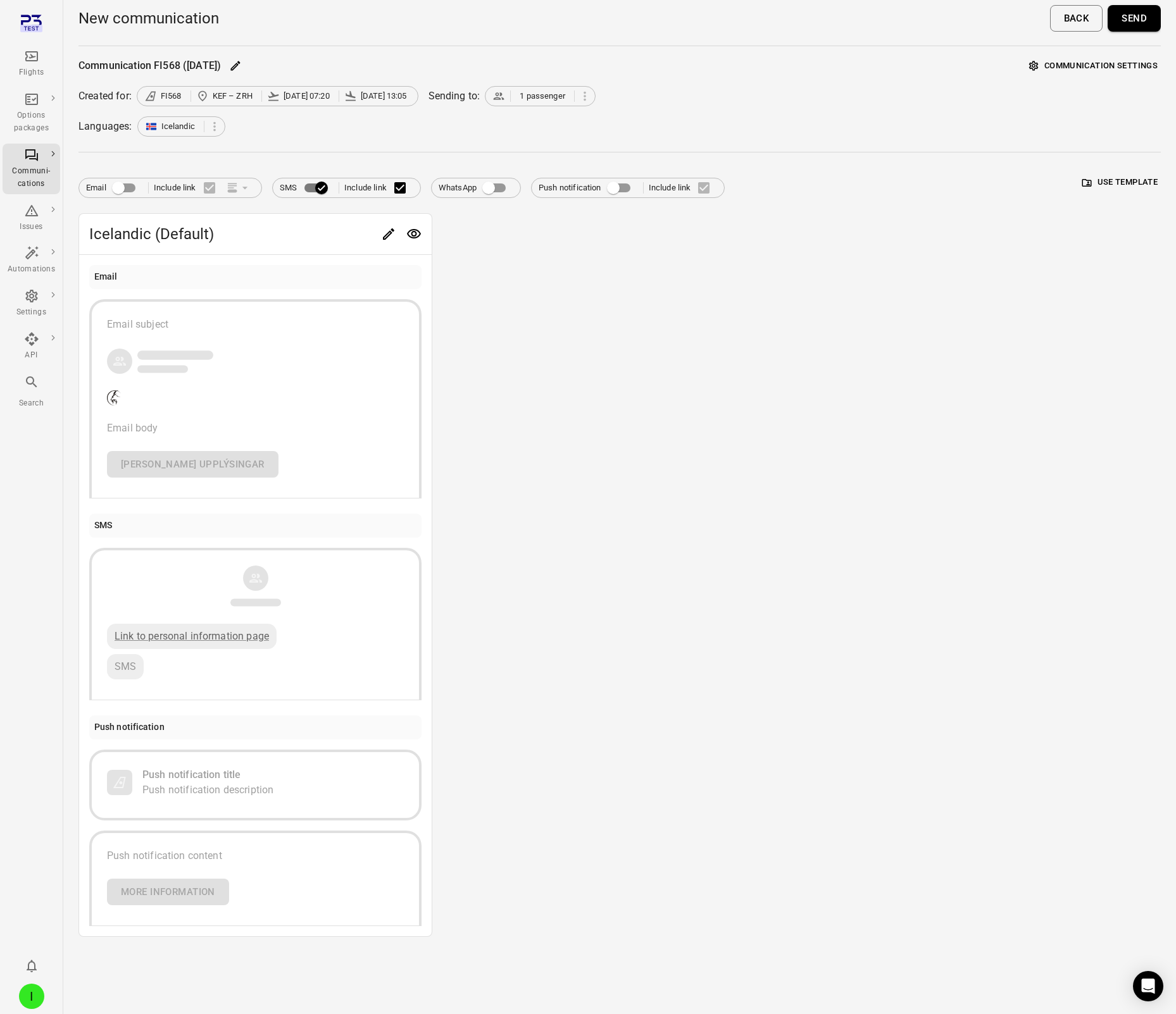
click at [1136, 19] on button "Send" at bounding box center [1134, 18] width 53 height 27
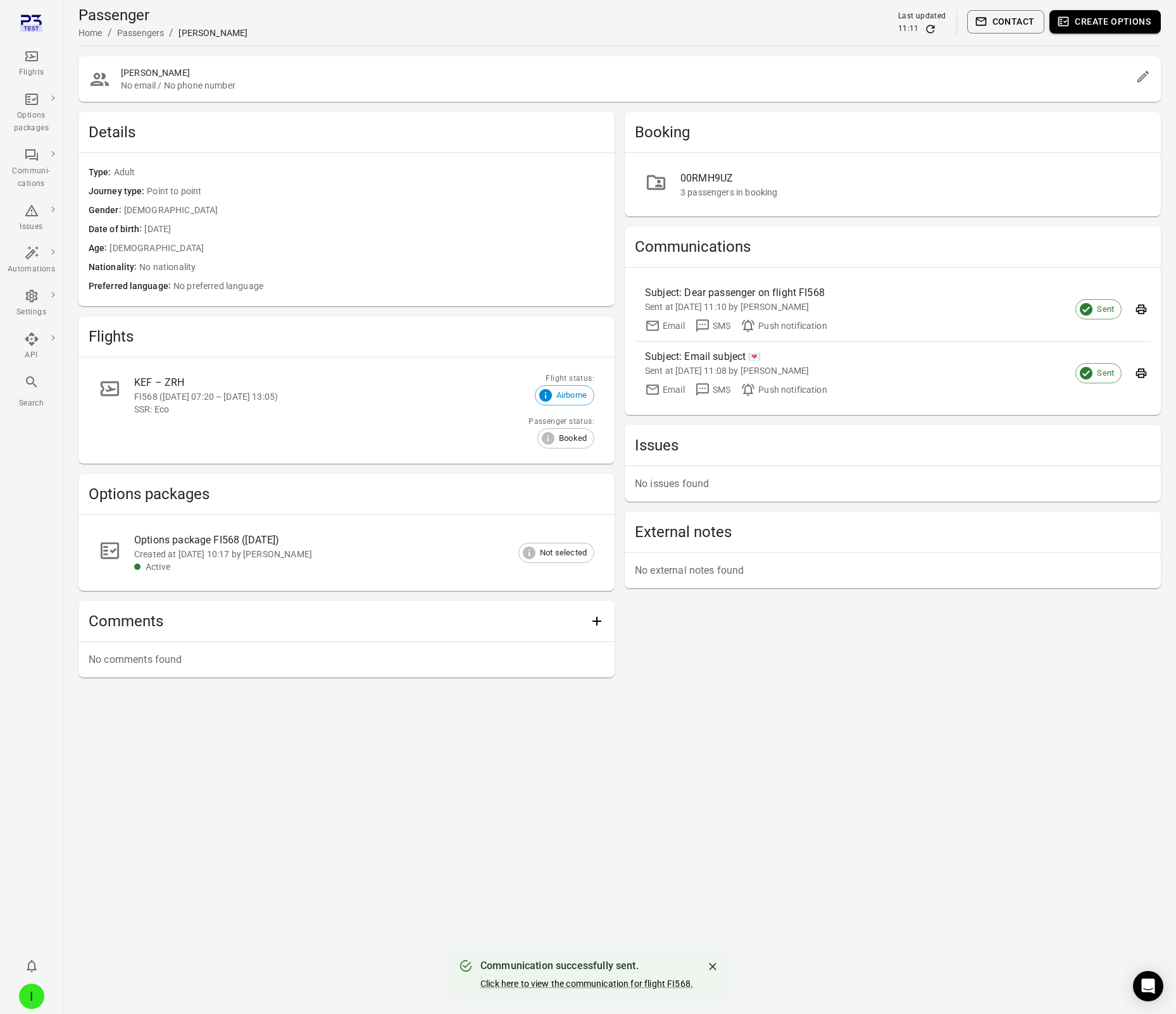
click at [930, 30] on icon "Refresh data" at bounding box center [930, 29] width 13 height 13
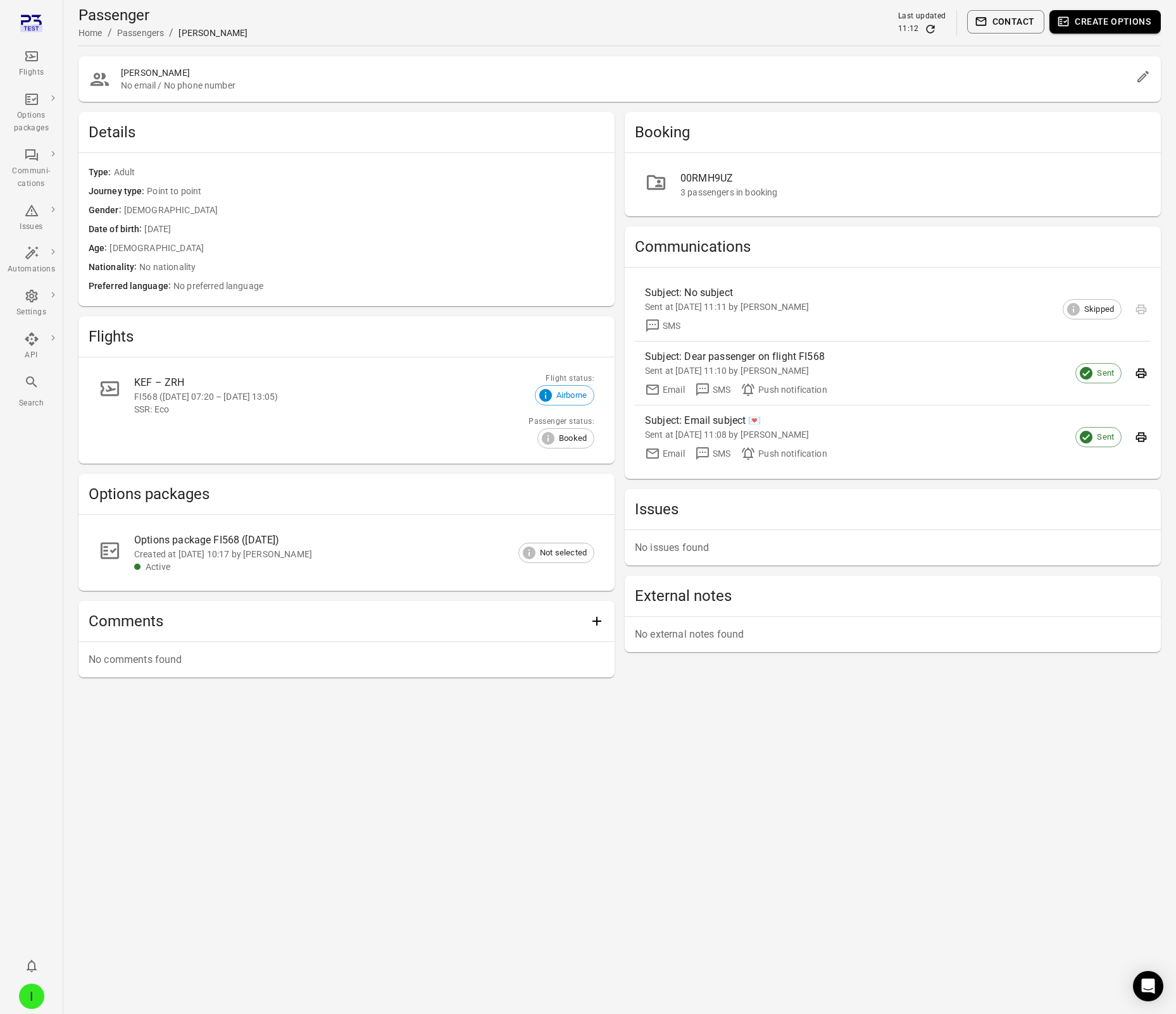
click at [820, 742] on main "Passenger Home / Passengers / [PERSON_NAME] Last updated 11:12 Contact Create o…" at bounding box center [619, 507] width 1112 height 1014
click at [1111, 27] on button "Create options" at bounding box center [1105, 22] width 112 height 23
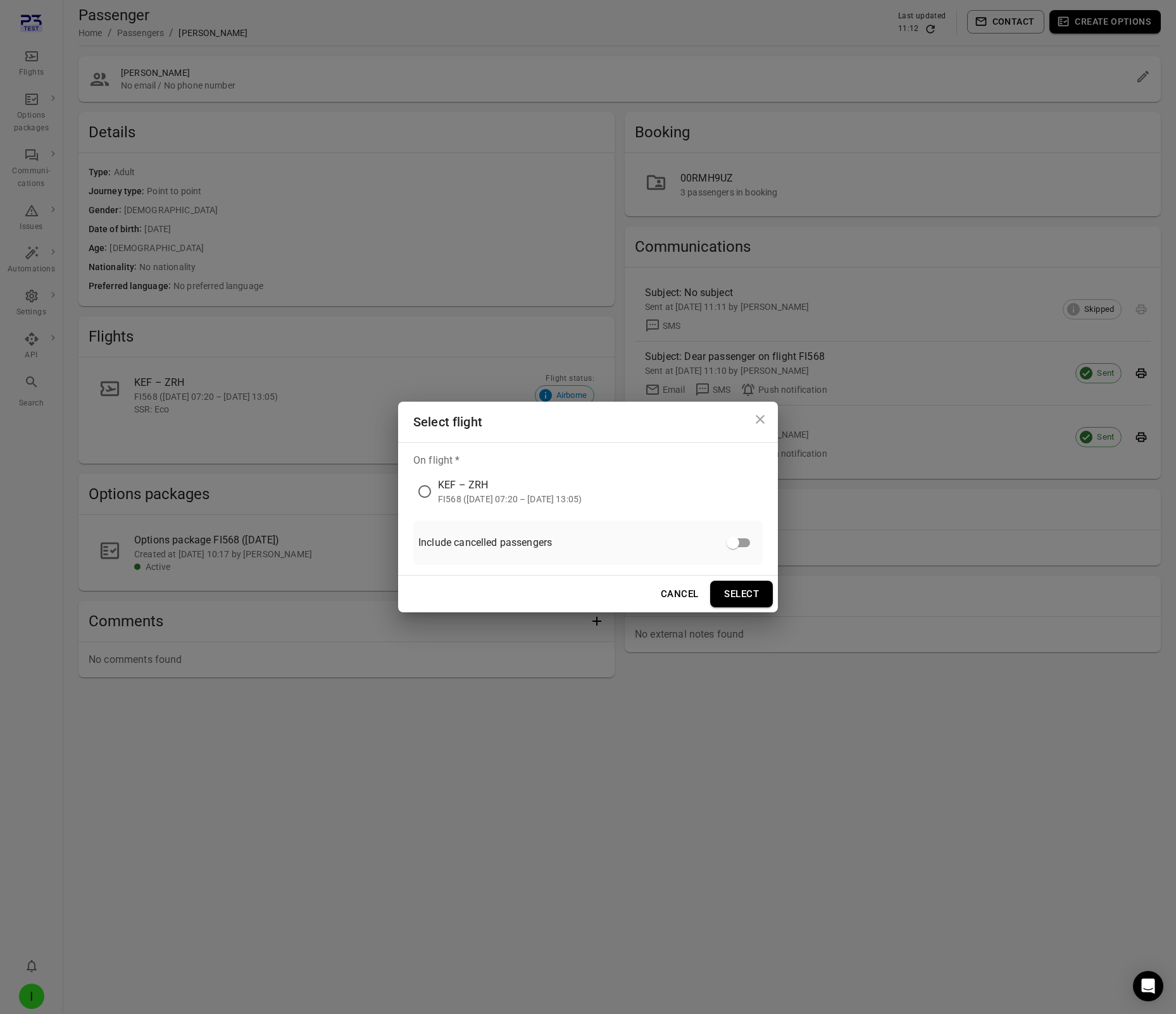
click at [507, 490] on div "KEF – ZRH" at bounding box center [510, 485] width 144 height 15
click at [751, 588] on button "Select" at bounding box center [741, 594] width 62 height 27
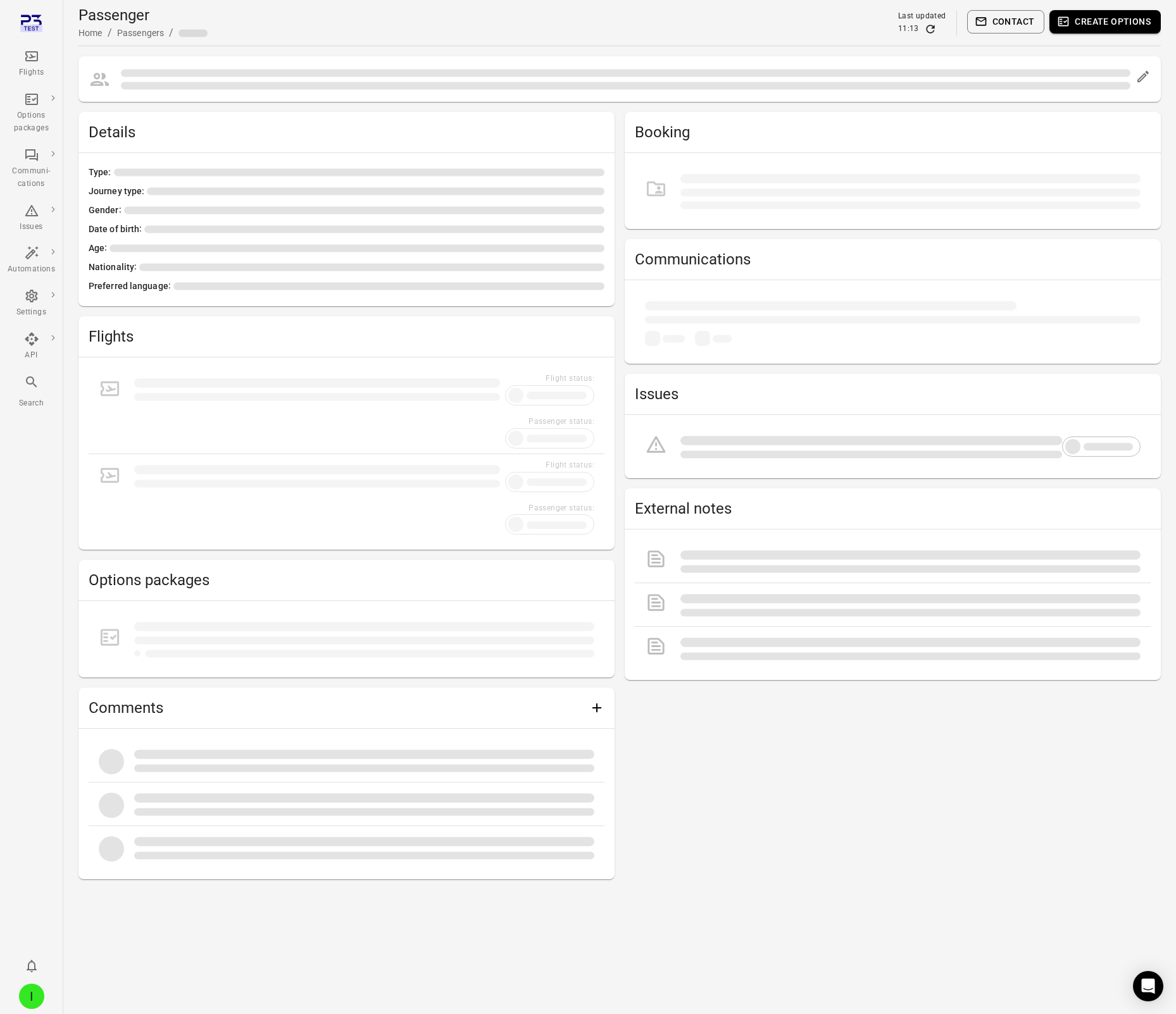
click at [1010, 24] on button "Contact" at bounding box center [1005, 22] width 78 height 23
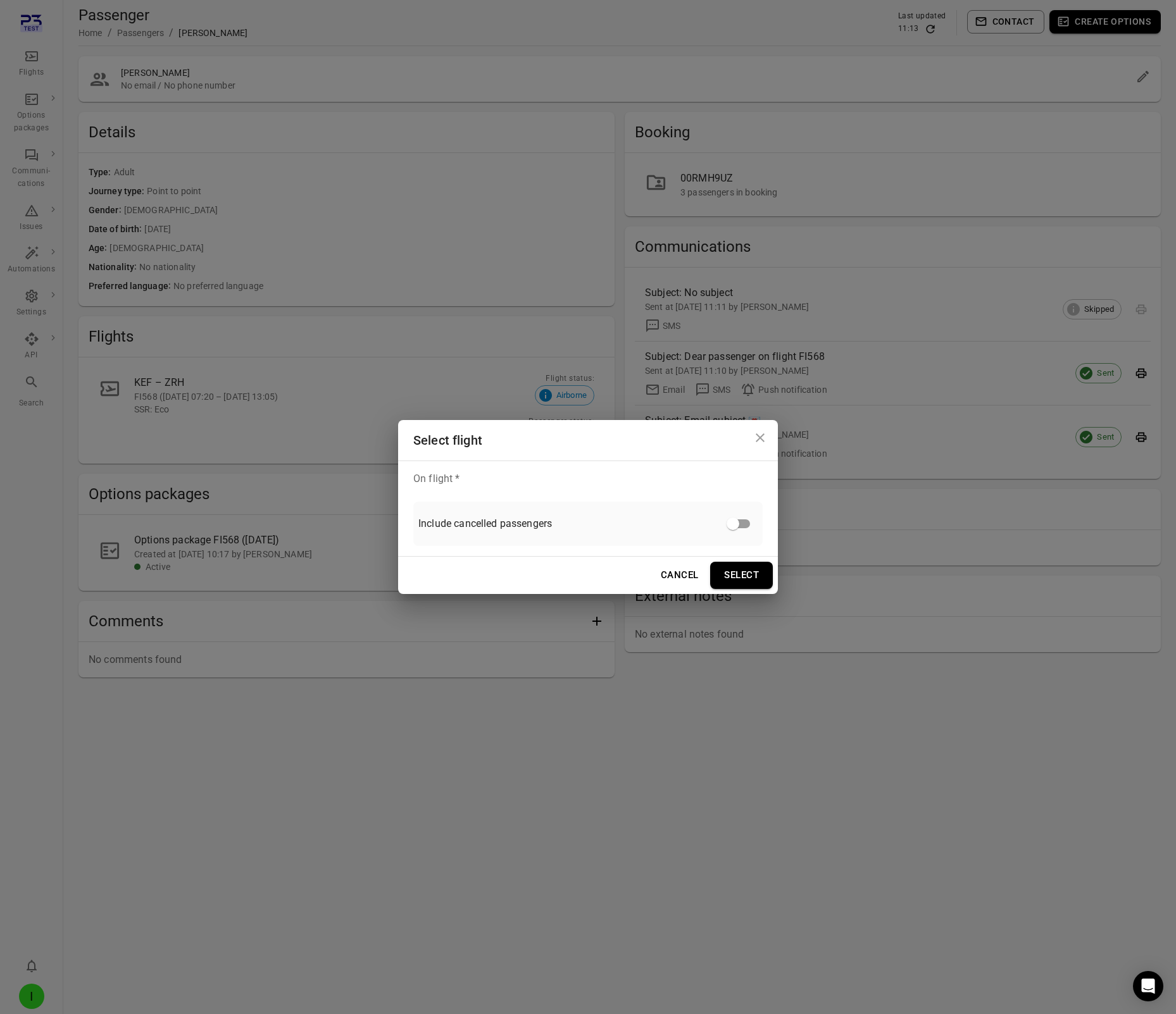
click at [759, 440] on icon "Close dialog" at bounding box center [759, 437] width 9 height 9
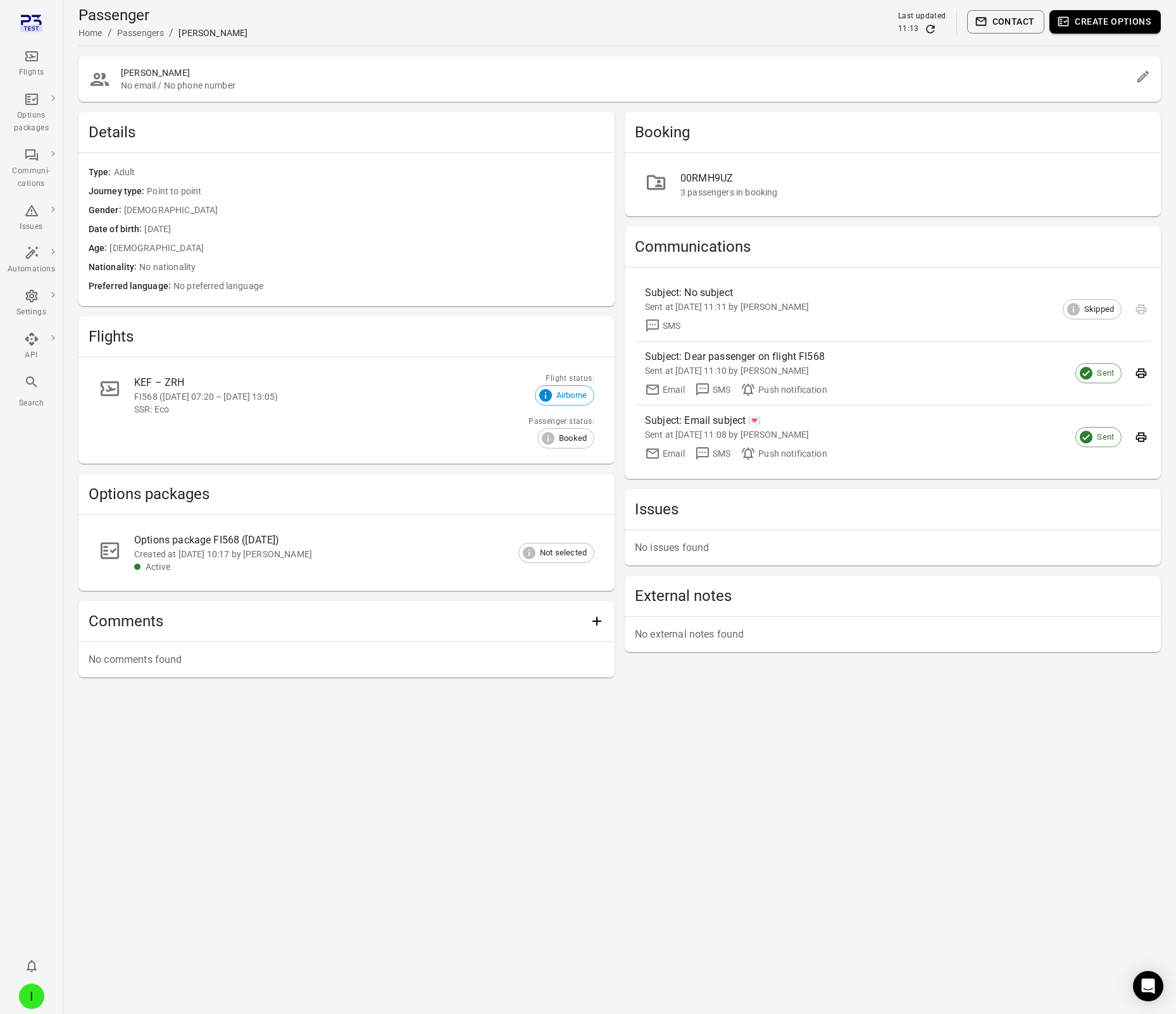
click at [1009, 26] on button "Contact" at bounding box center [1005, 22] width 78 height 23
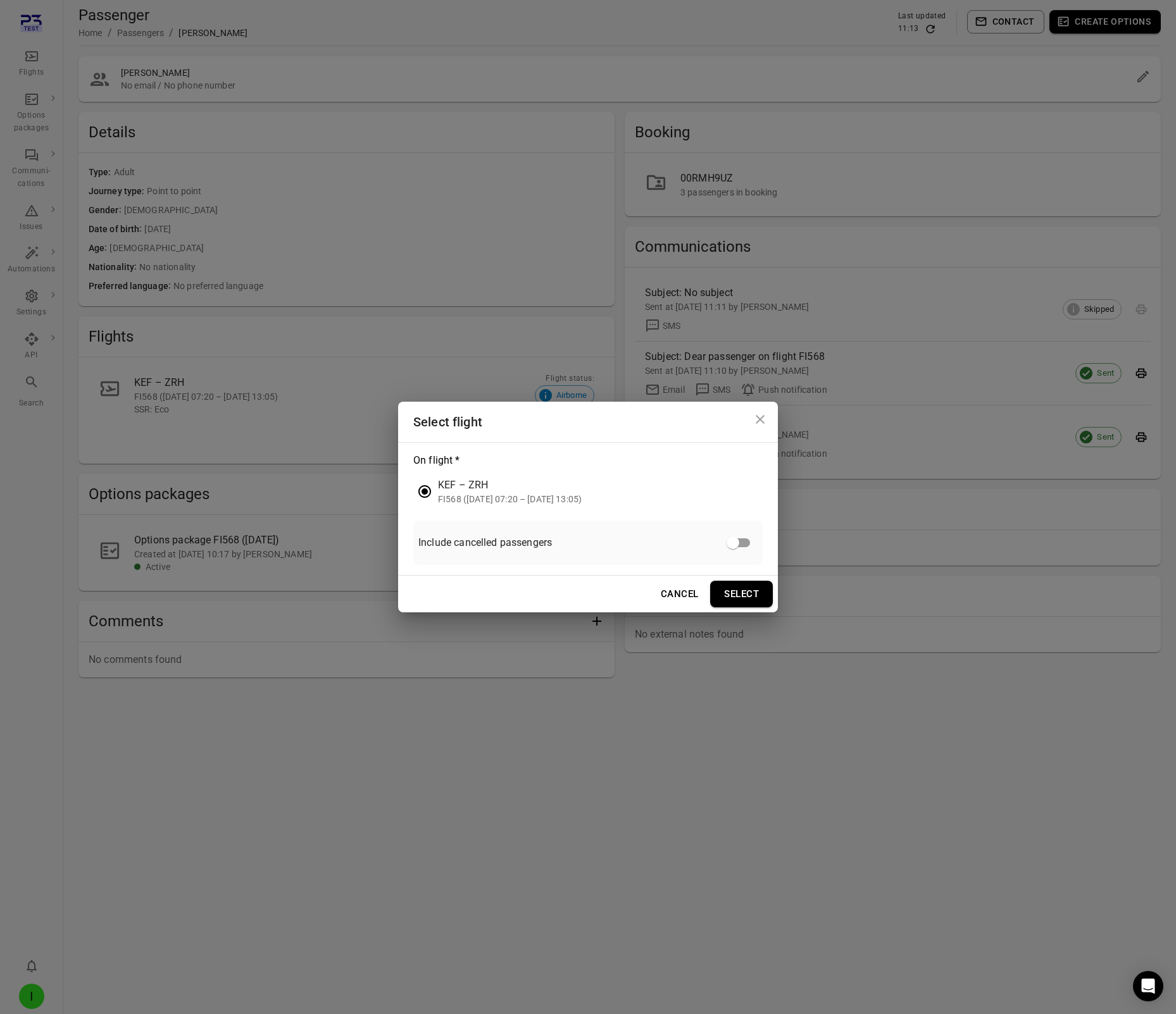
click at [734, 592] on button "Select" at bounding box center [741, 594] width 62 height 27
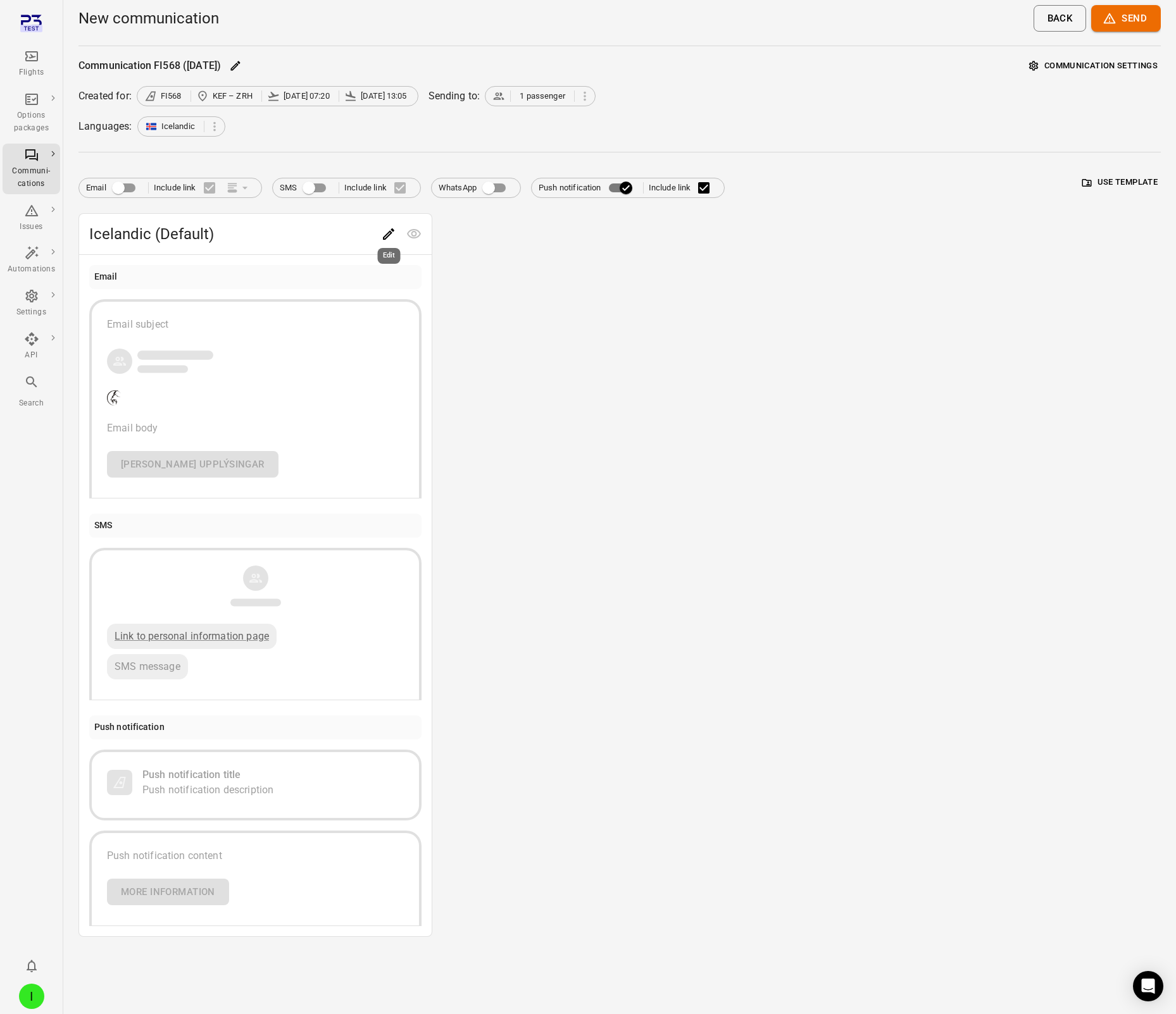
click at [385, 237] on icon "Edit" at bounding box center [388, 234] width 15 height 15
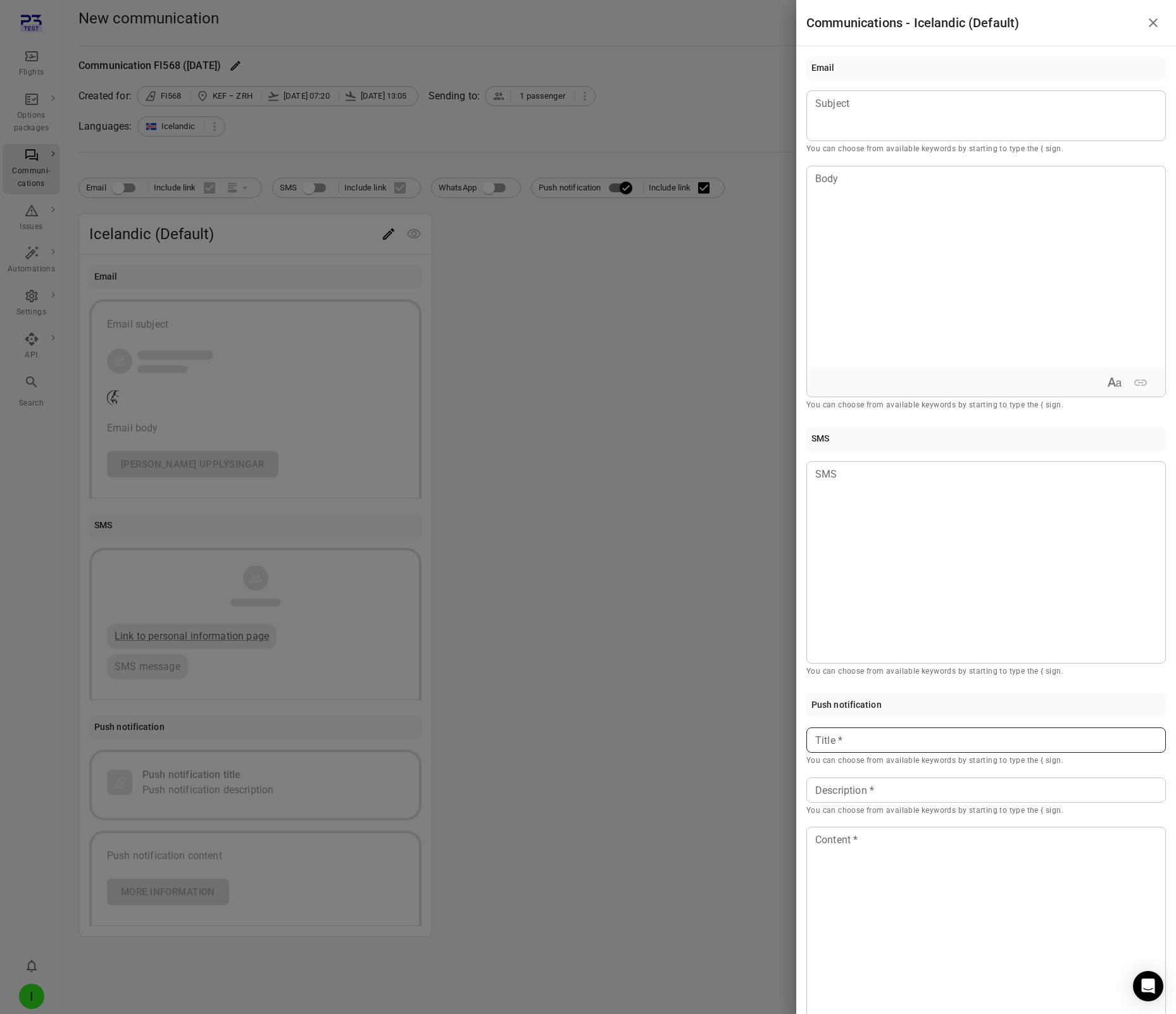
click at [860, 741] on p at bounding box center [985, 741] width 341 height 15
click at [827, 795] on div "Description Description * You can choose from available keywords by starting to…" at bounding box center [986, 797] width 359 height 40
click at [839, 903] on div at bounding box center [985, 928] width 358 height 202
click at [667, 426] on div at bounding box center [588, 507] width 1176 height 1014
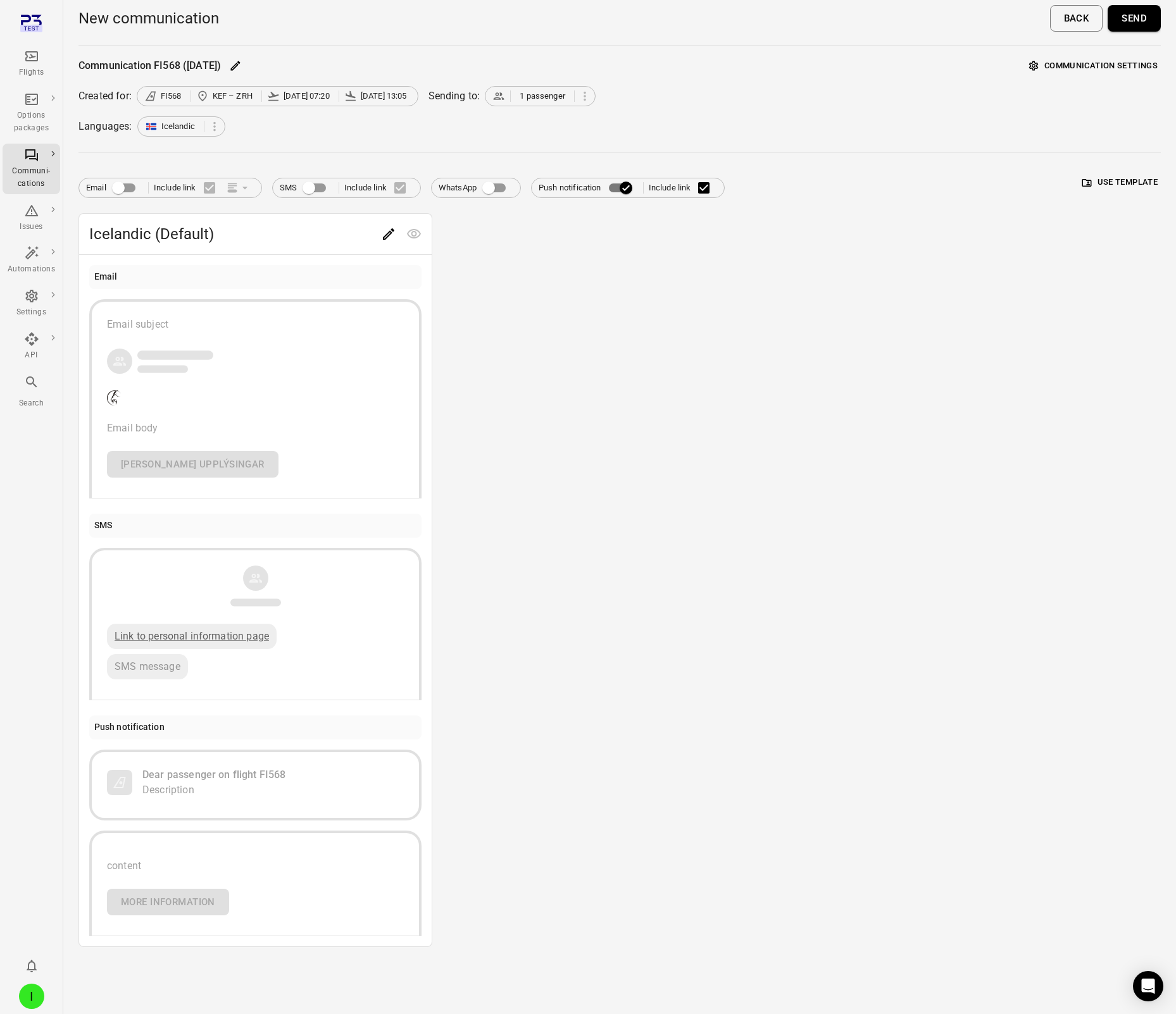
click at [1136, 10] on button "Send" at bounding box center [1134, 18] width 53 height 27
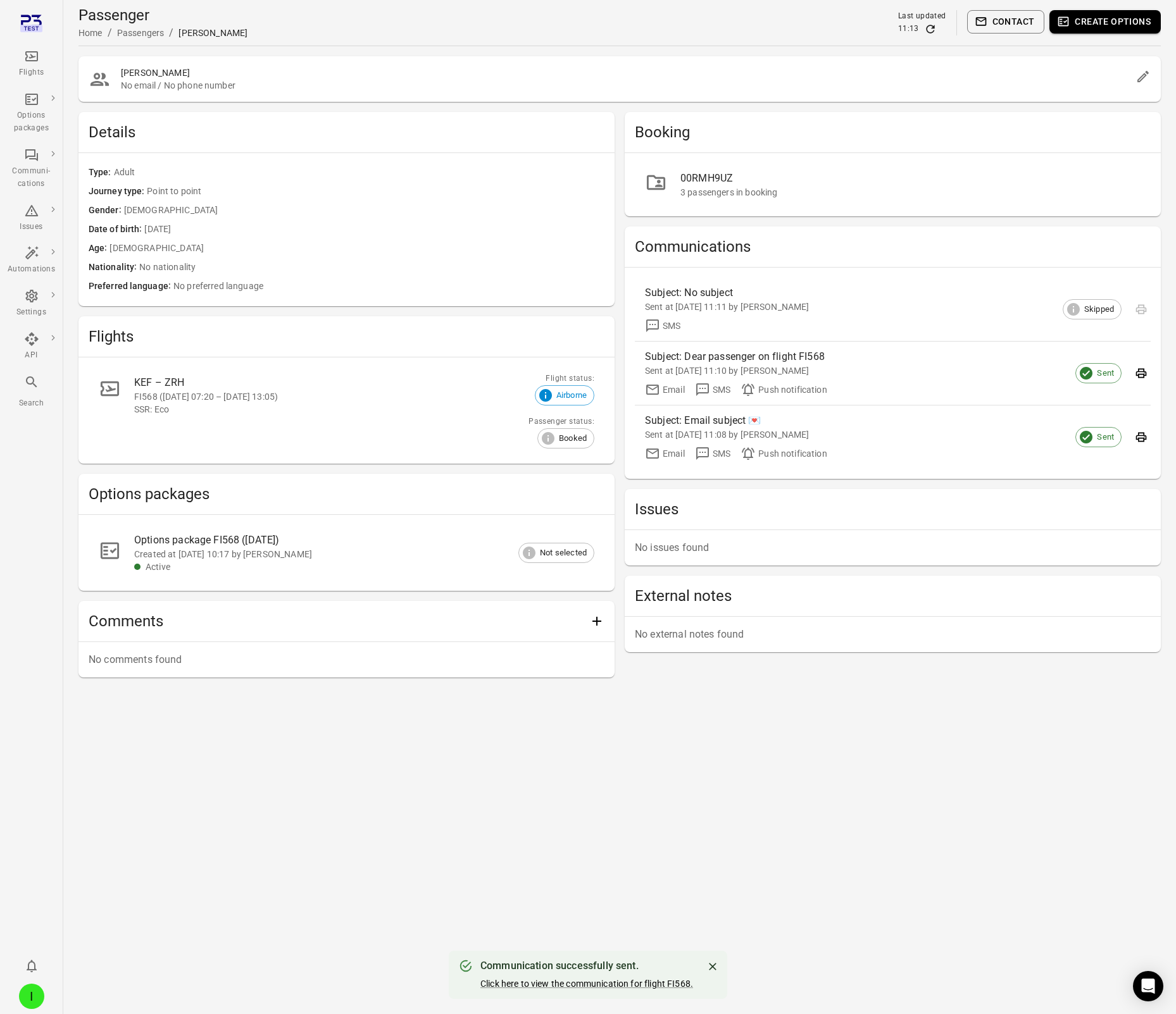
click at [934, 31] on icon "Refresh data" at bounding box center [930, 29] width 8 height 8
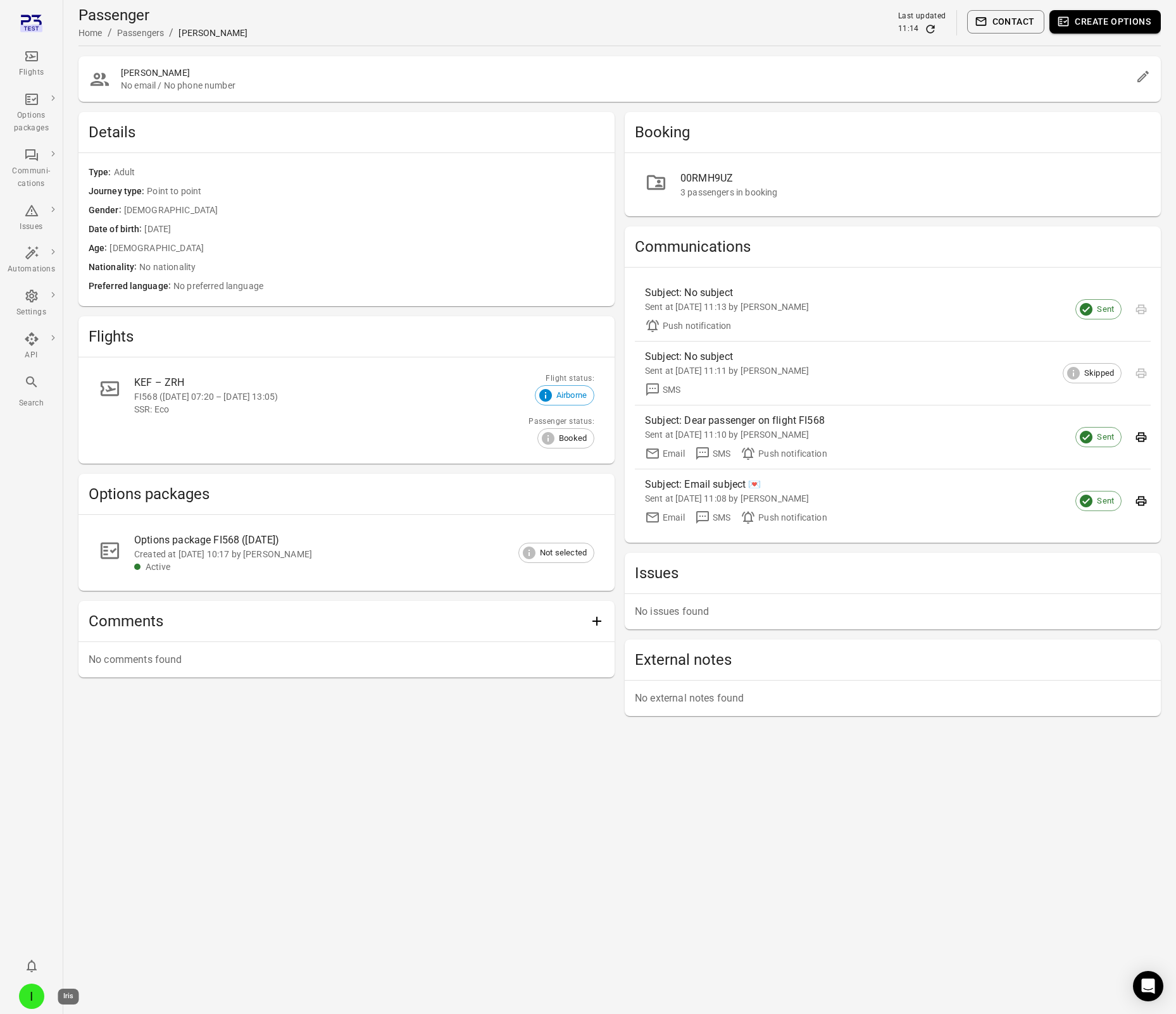
click at [39, 993] on div "I" at bounding box center [31, 996] width 25 height 25
click at [74, 990] on button "Log out" at bounding box center [96, 992] width 95 height 23
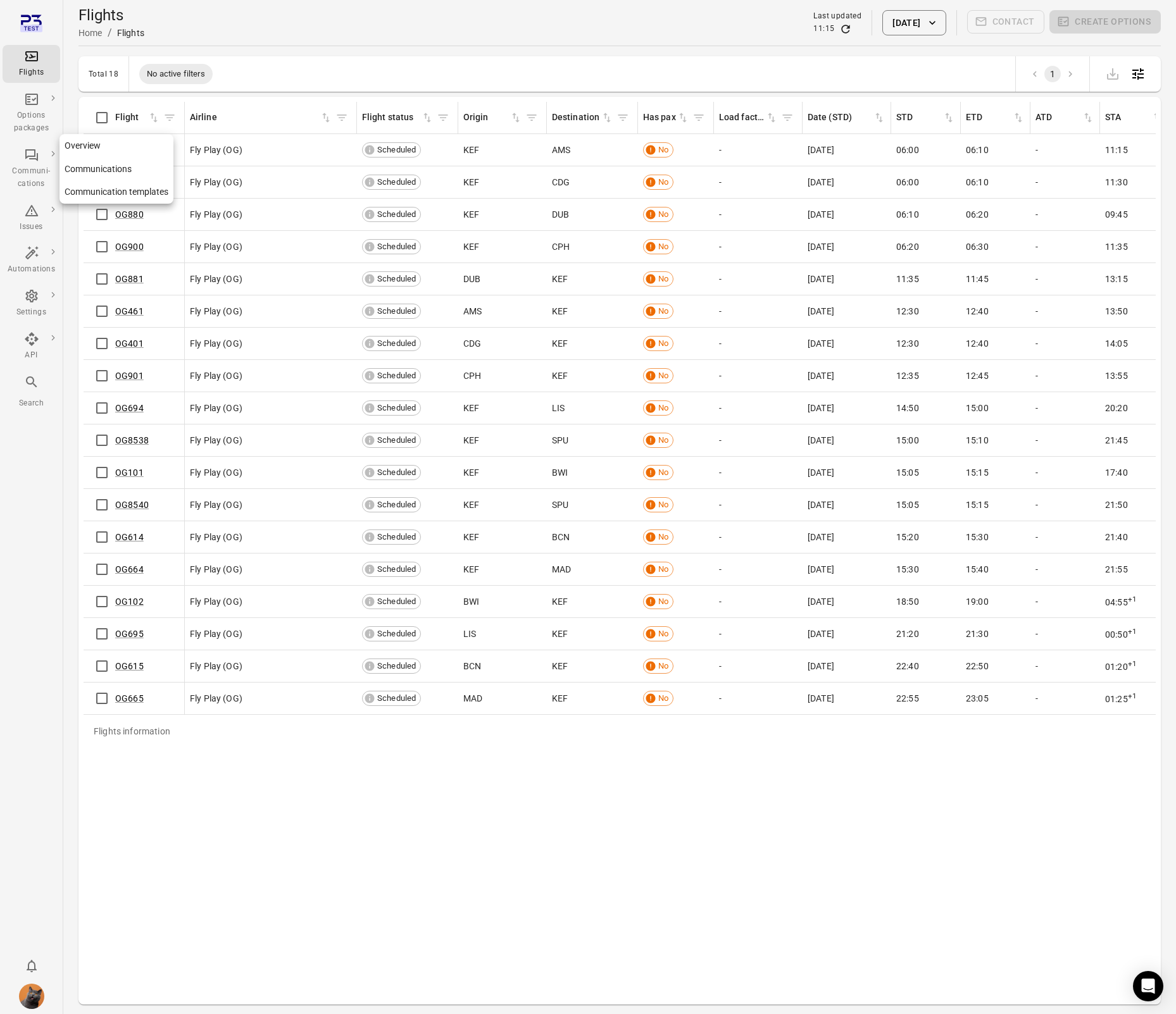
click at [32, 170] on div "Communi-cations" at bounding box center [31, 177] width 48 height 25
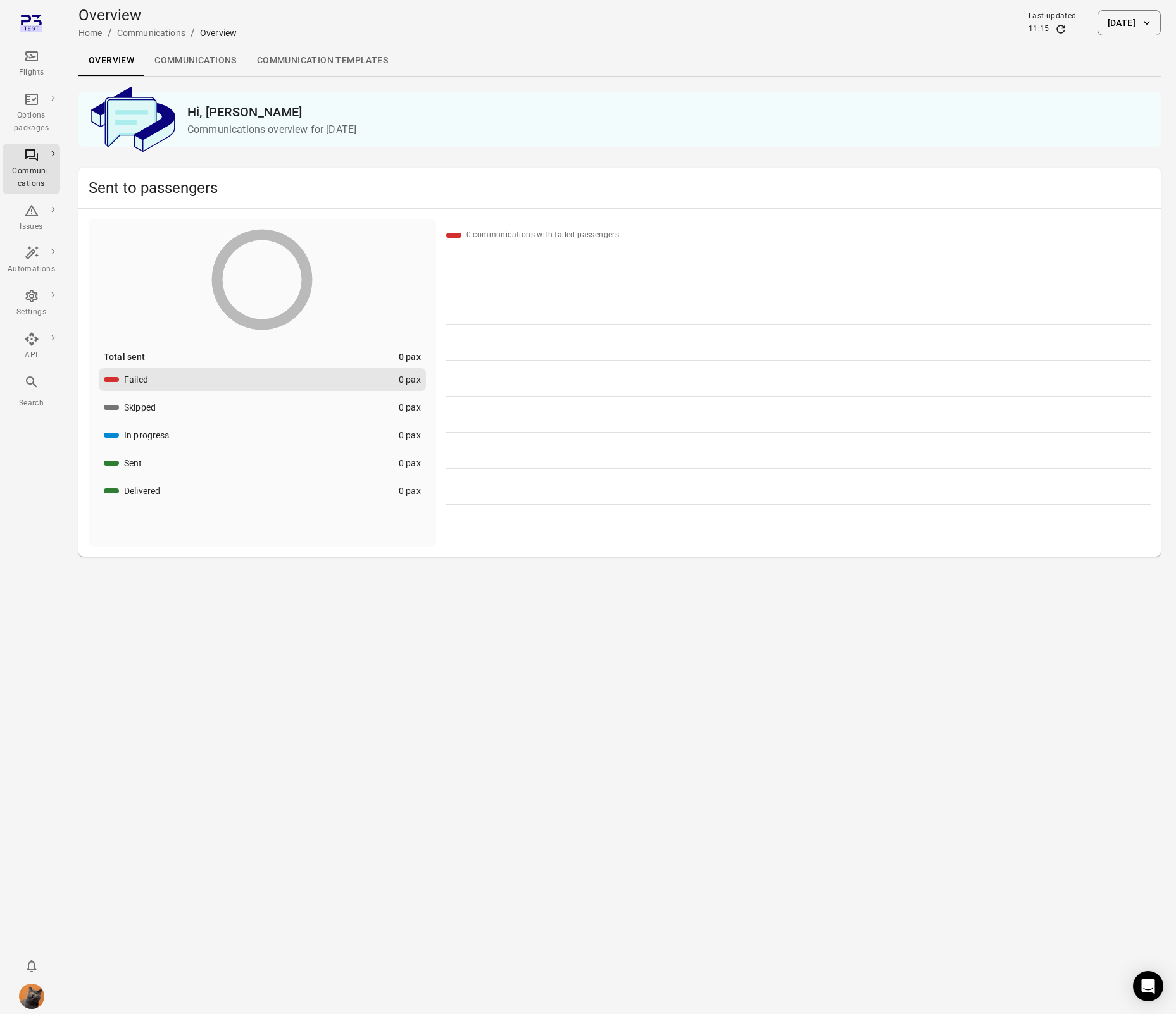
click at [199, 61] on link "Communications" at bounding box center [195, 61] width 103 height 31
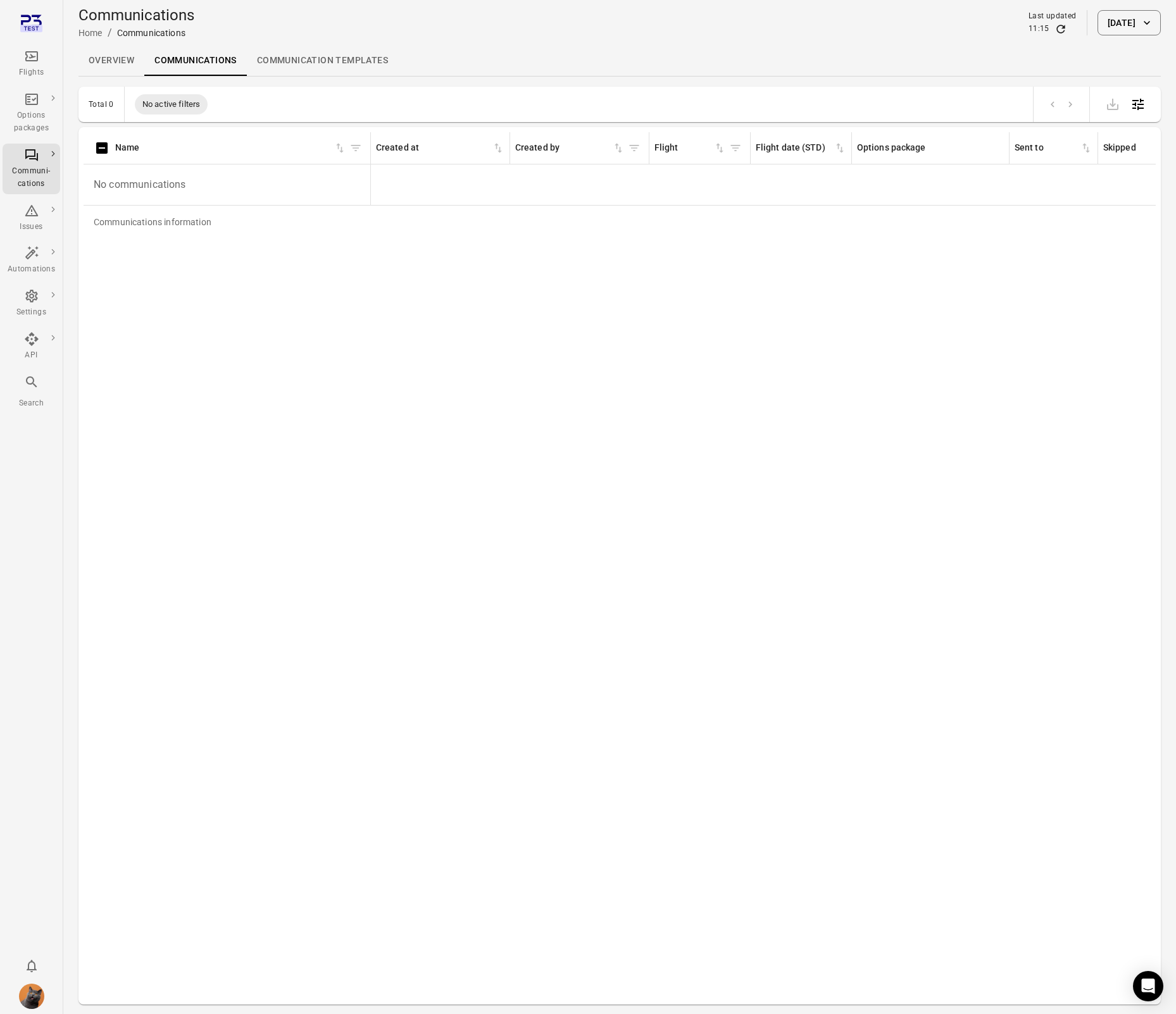
click at [1105, 23] on button "[DATE]" at bounding box center [1129, 23] width 63 height 25
click at [1144, 96] on icon "Choose date, selected date is Oct 3, 2025" at bounding box center [1141, 92] width 15 height 15
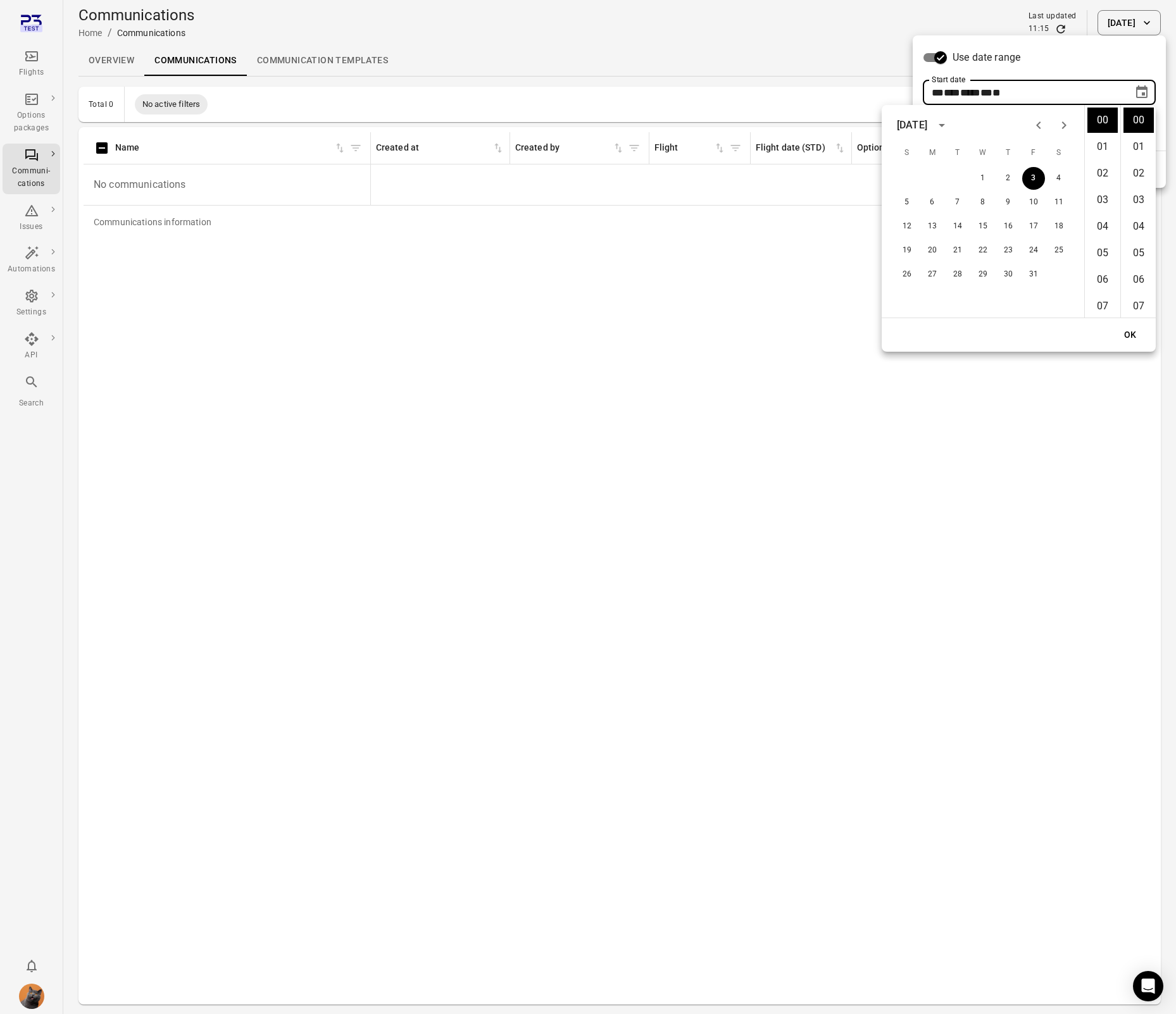
click at [1039, 121] on icon "Previous month" at bounding box center [1038, 125] width 4 height 7
click at [933, 176] on button "1" at bounding box center [932, 179] width 23 height 23
type input "**********"
click at [1134, 338] on button "OK" at bounding box center [1130, 335] width 40 height 23
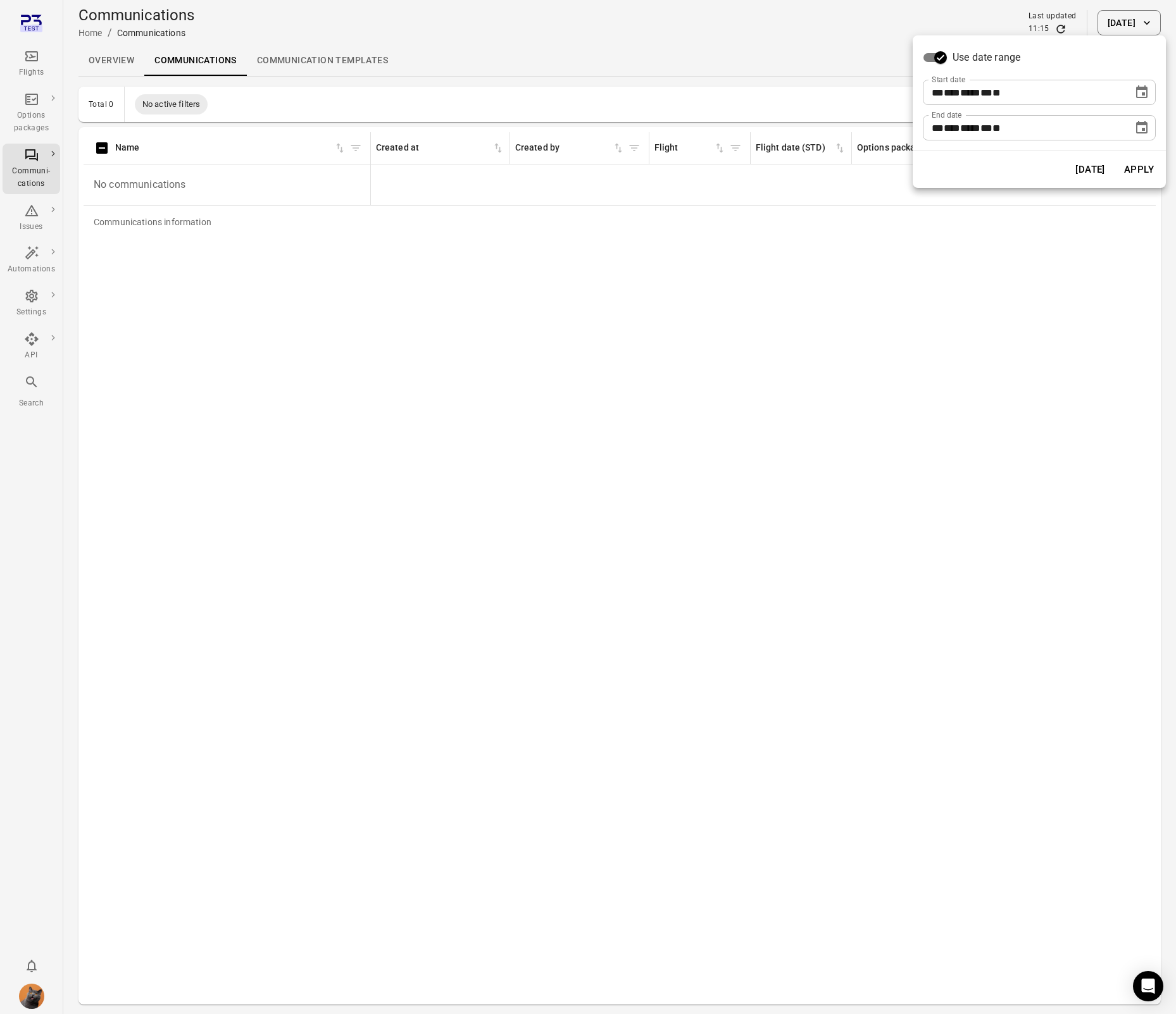
click at [1143, 170] on button "Apply" at bounding box center [1139, 169] width 44 height 27
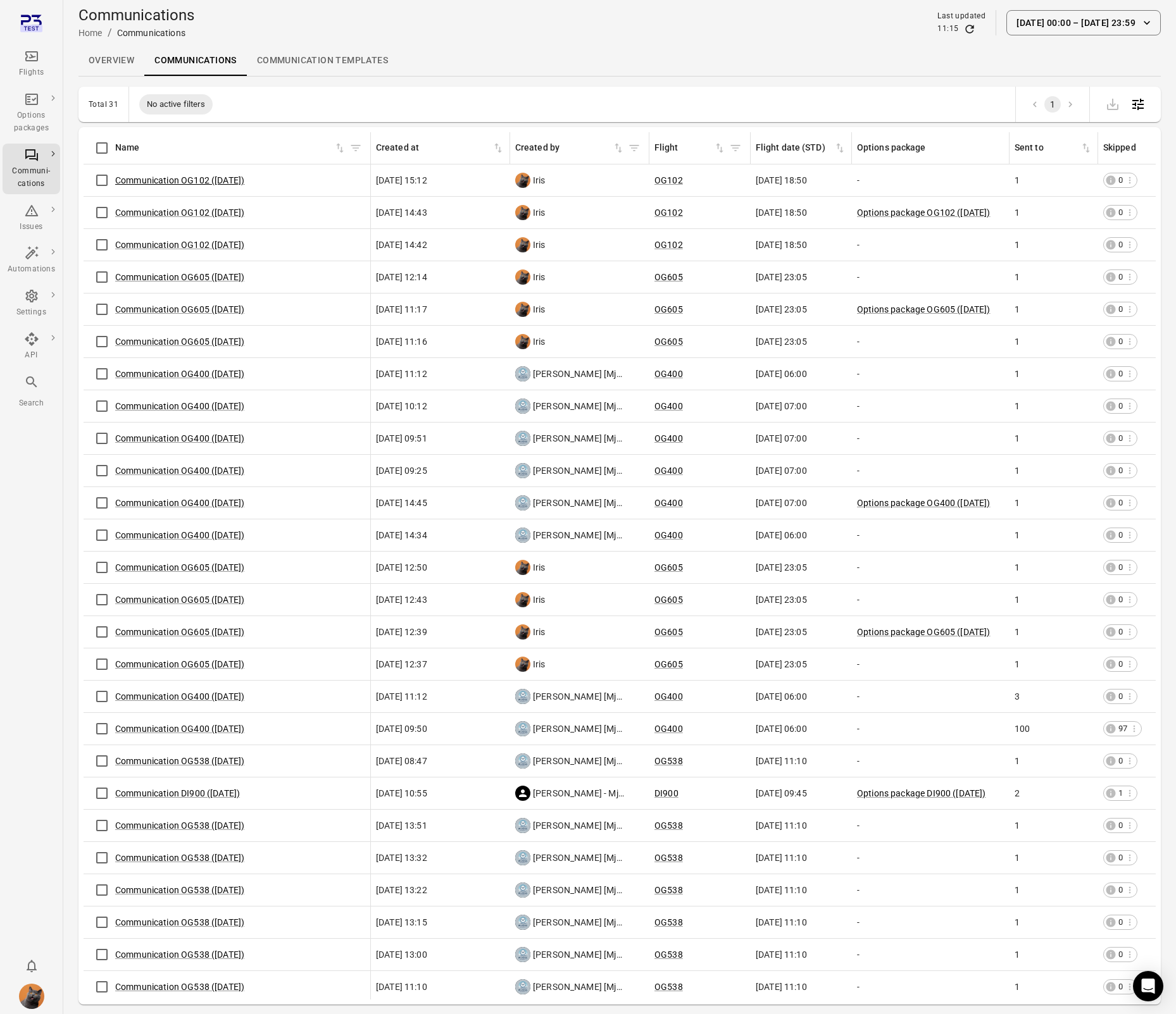
click at [147, 182] on link "Communication OG102 (29 Sep)" at bounding box center [180, 180] width 129 height 11
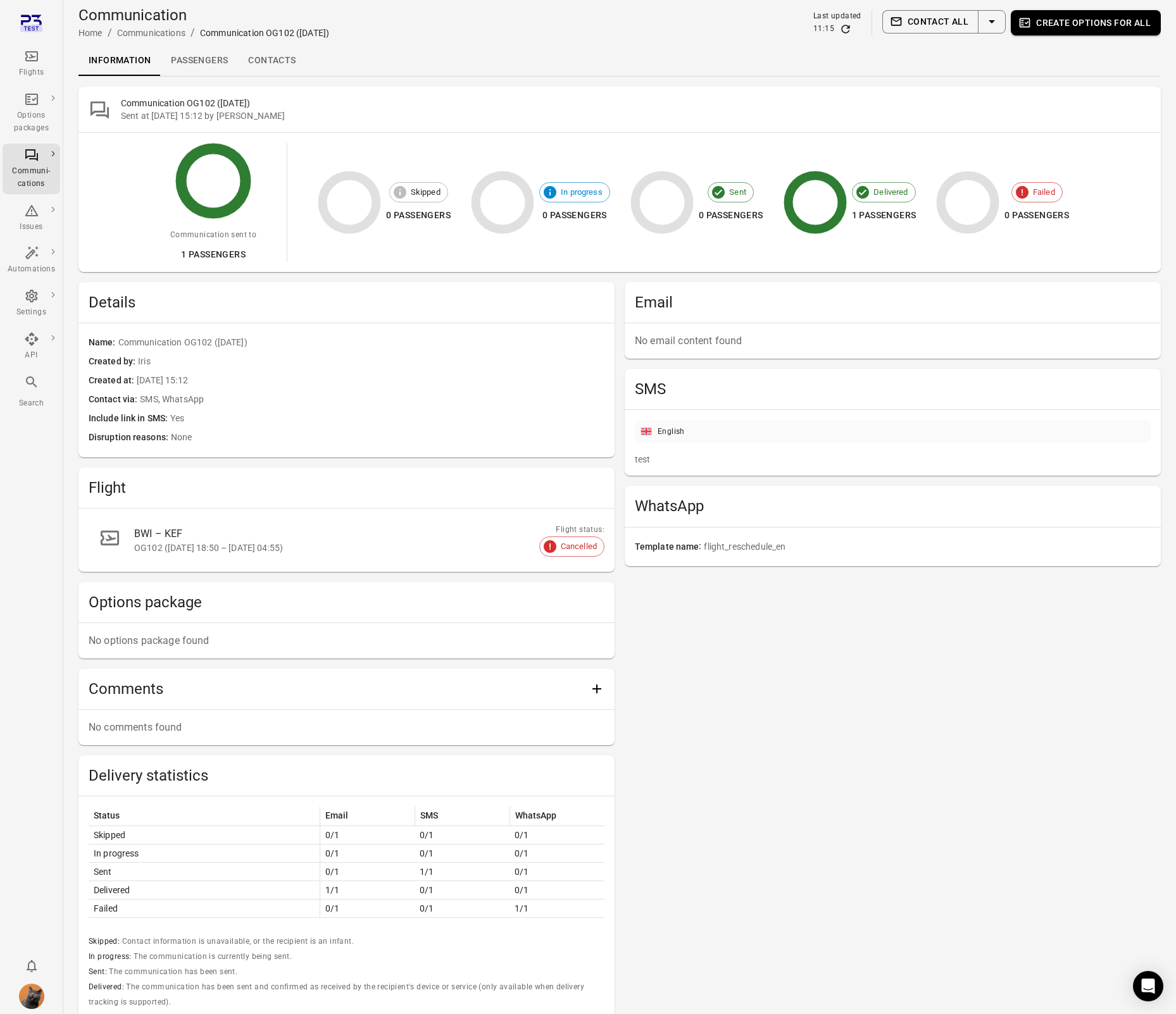
click at [210, 54] on link "Passengers" at bounding box center [199, 61] width 77 height 31
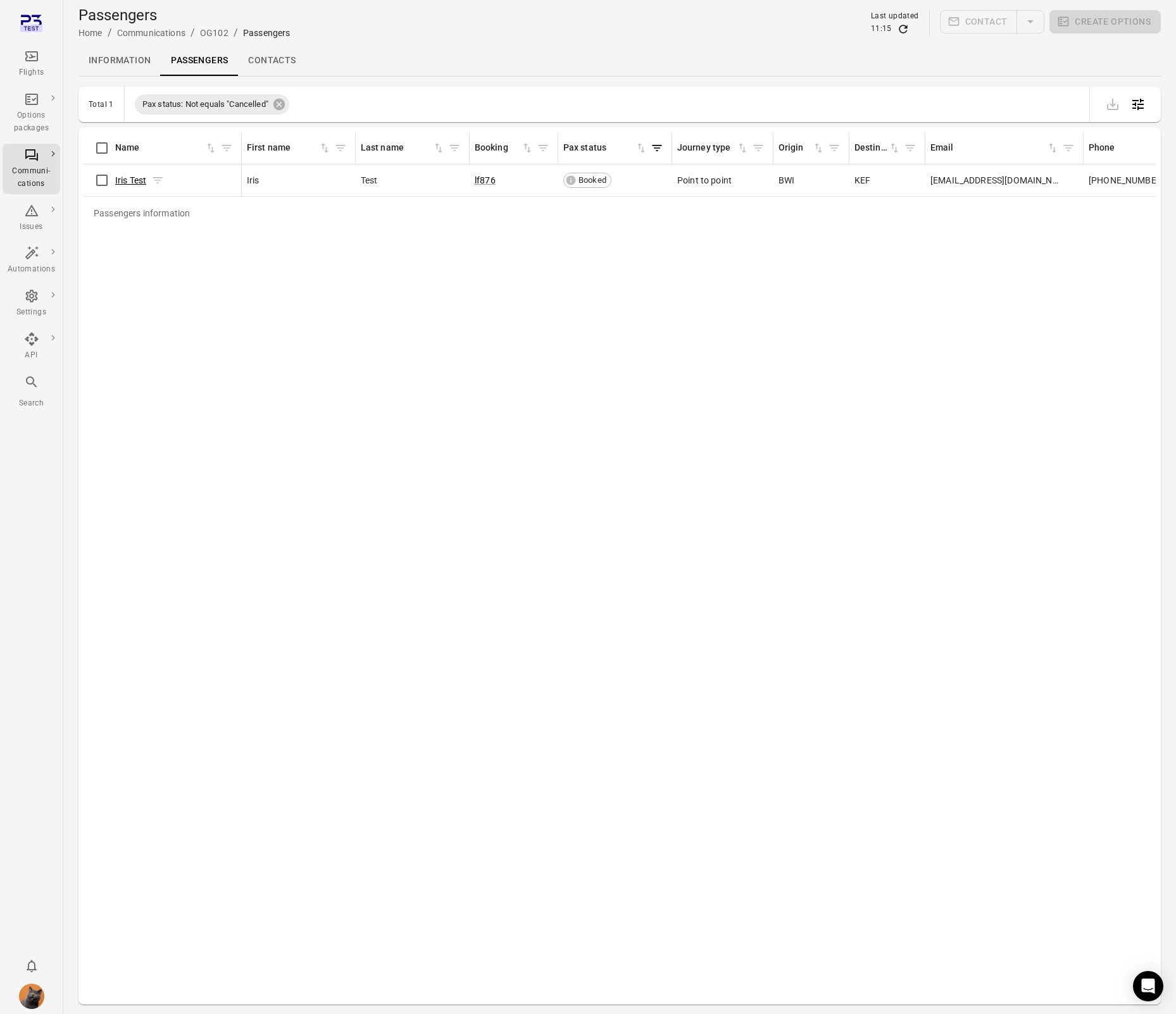
click at [128, 182] on link "Iris Test" at bounding box center [130, 180] width 31 height 11
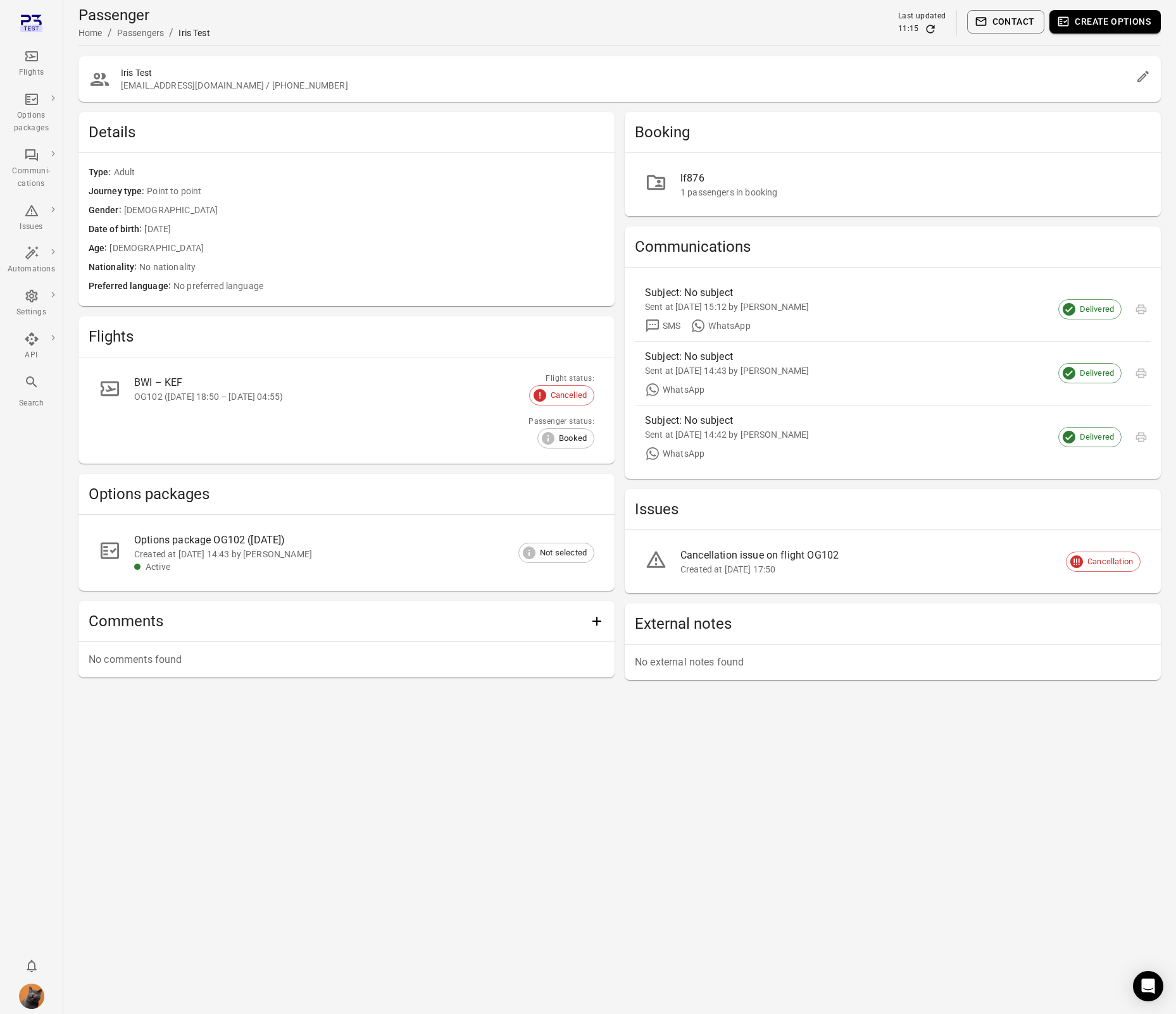
click at [656, 765] on main "Passenger Home / Passengers / Iris Test Last updated 11:15 Contact Create optio…" at bounding box center [619, 507] width 1112 height 1014
click at [31, 65] on div "Flights" at bounding box center [31, 64] width 48 height 31
